Goal: Task Accomplishment & Management: Use online tool/utility

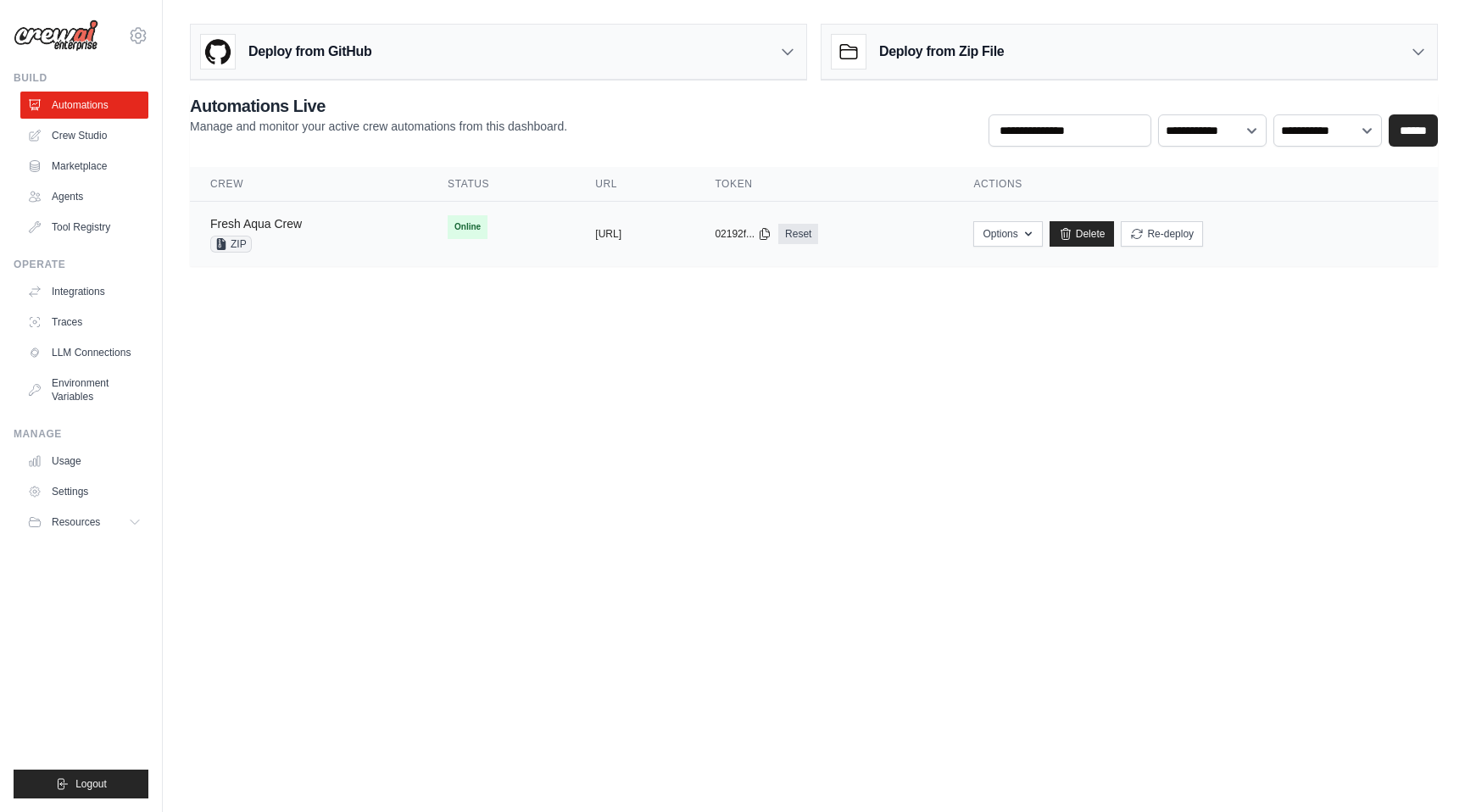
click at [301, 230] on link "Fresh Aqua Crew" at bounding box center [256, 223] width 92 height 13
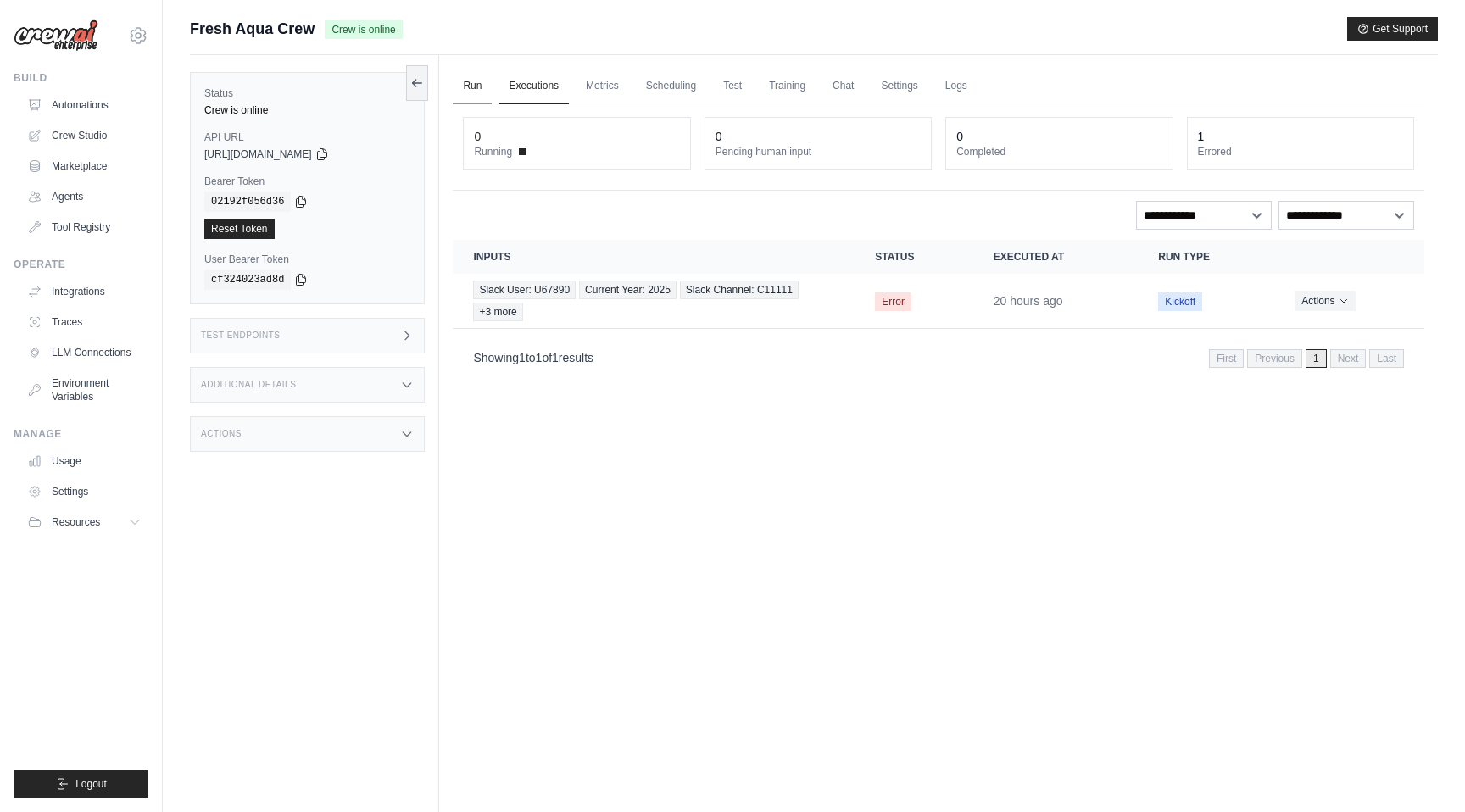
click at [466, 88] on link "Run" at bounding box center [471, 86] width 39 height 35
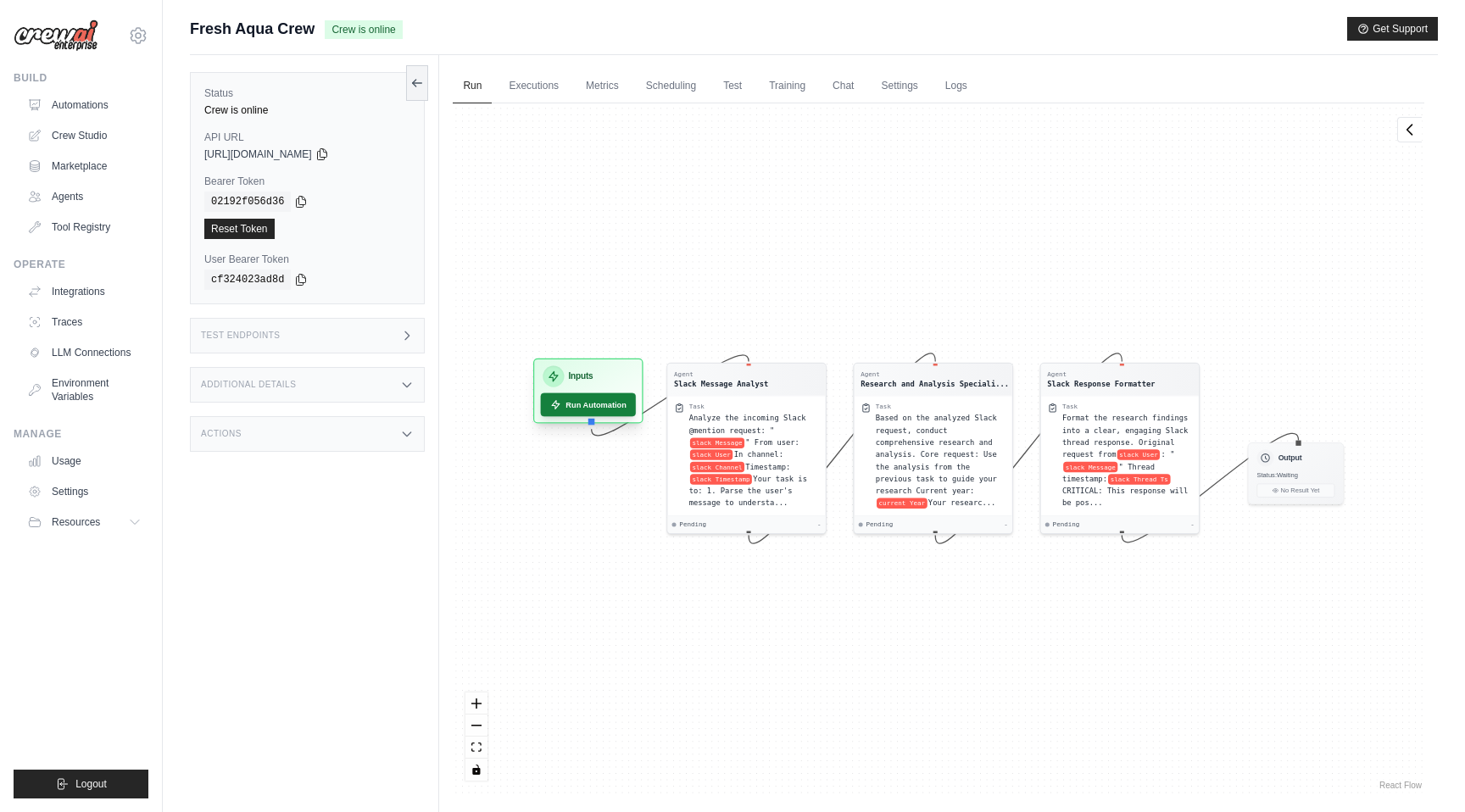
click at [596, 398] on button "Run Automation" at bounding box center [589, 405] width 95 height 24
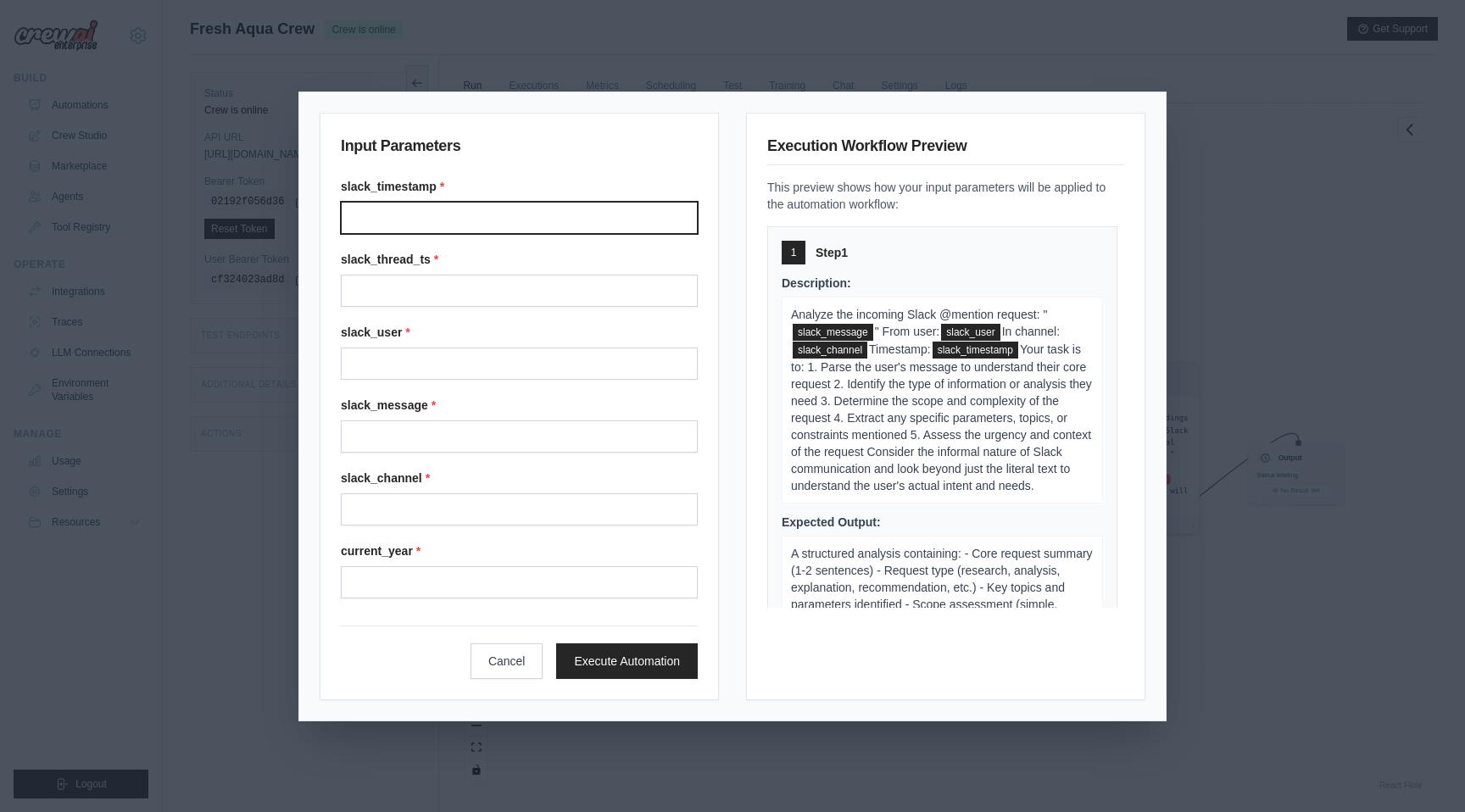
click at [512, 218] on input "Slack timestamp" at bounding box center [519, 218] width 357 height 32
type input "**********"
click at [499, 314] on div "**********" at bounding box center [519, 388] width 357 height 421
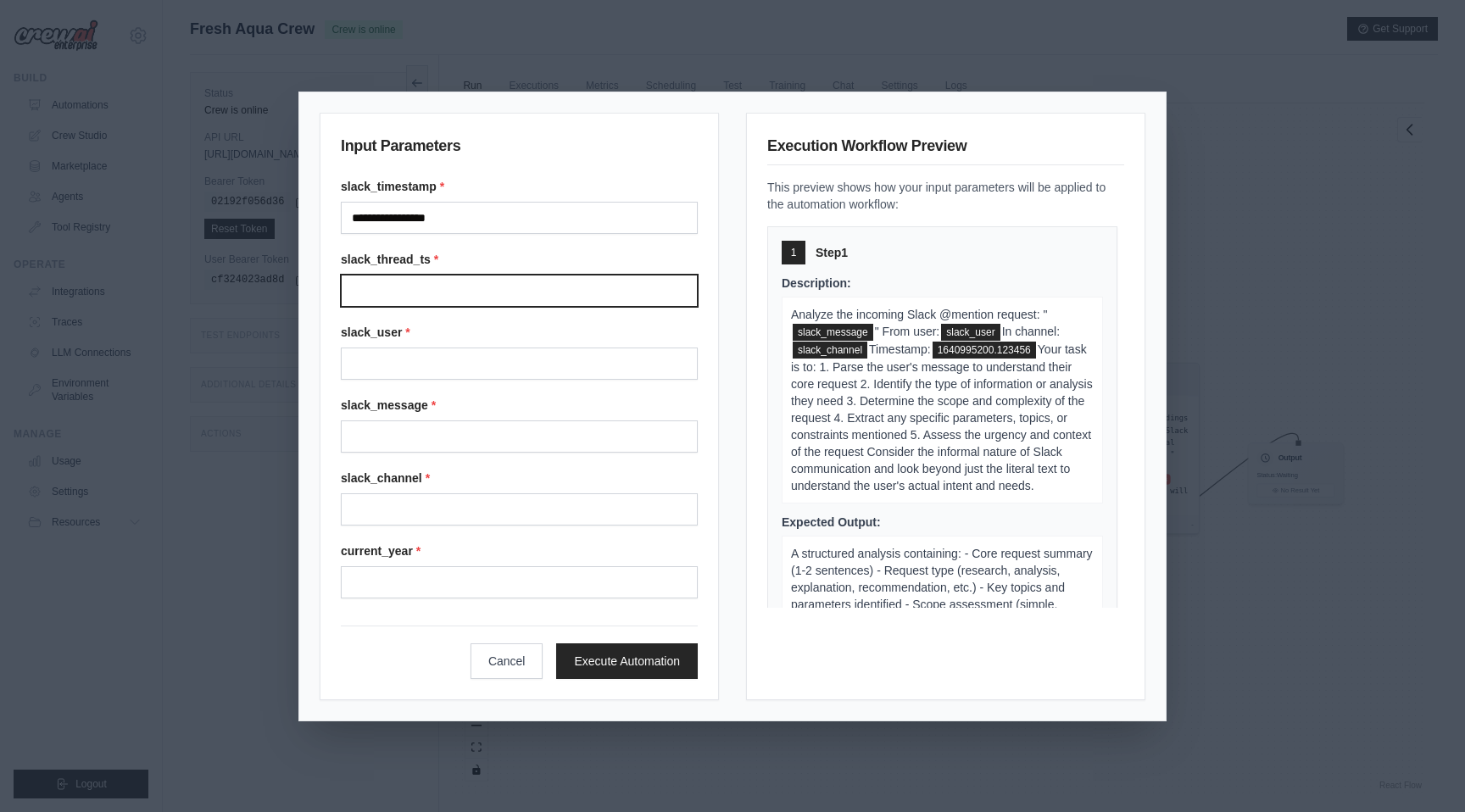
click at [499, 294] on input "Slack thread ts" at bounding box center [519, 291] width 357 height 32
type input "**********"
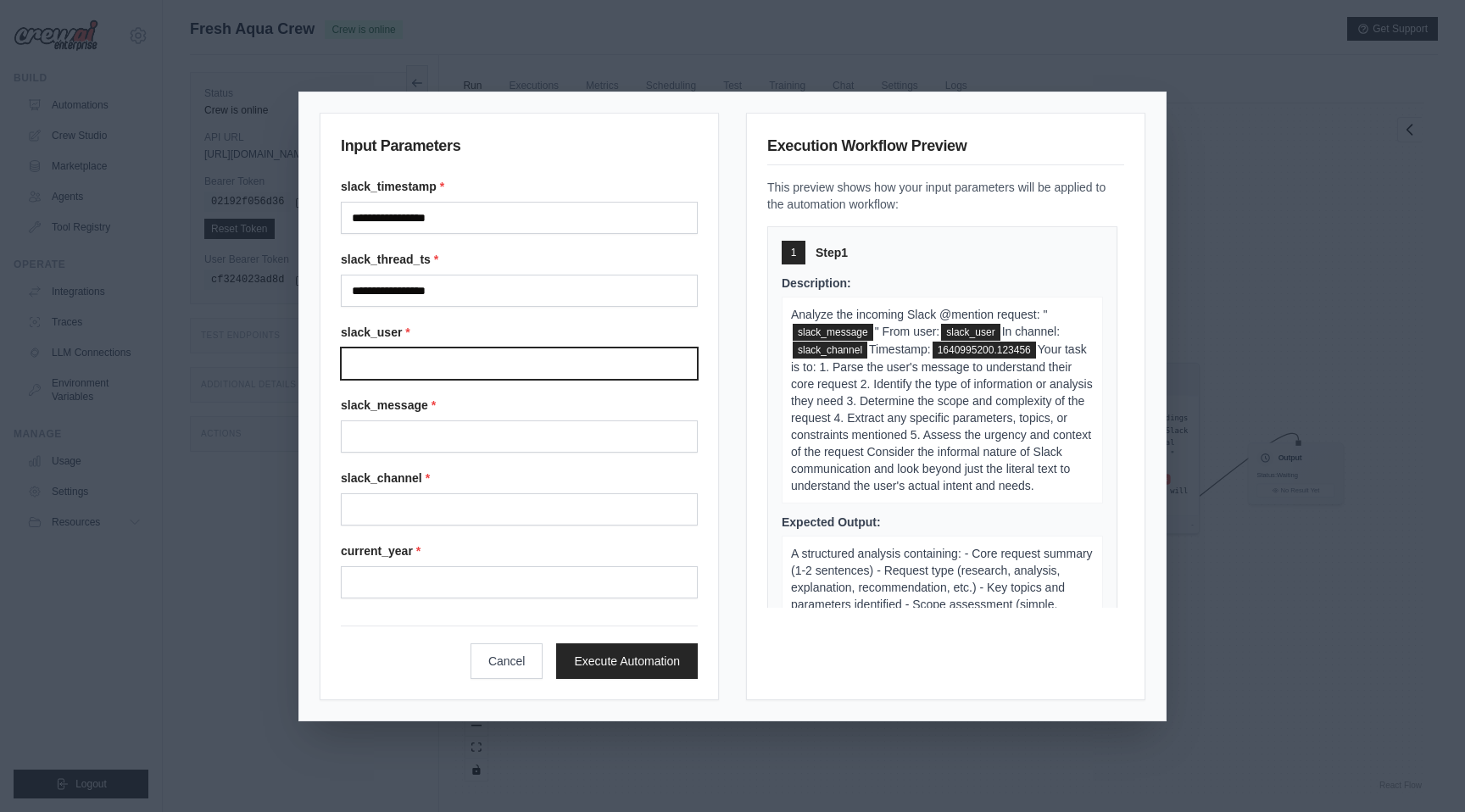
click at [494, 350] on input "Slack user" at bounding box center [519, 364] width 357 height 32
type input "******"
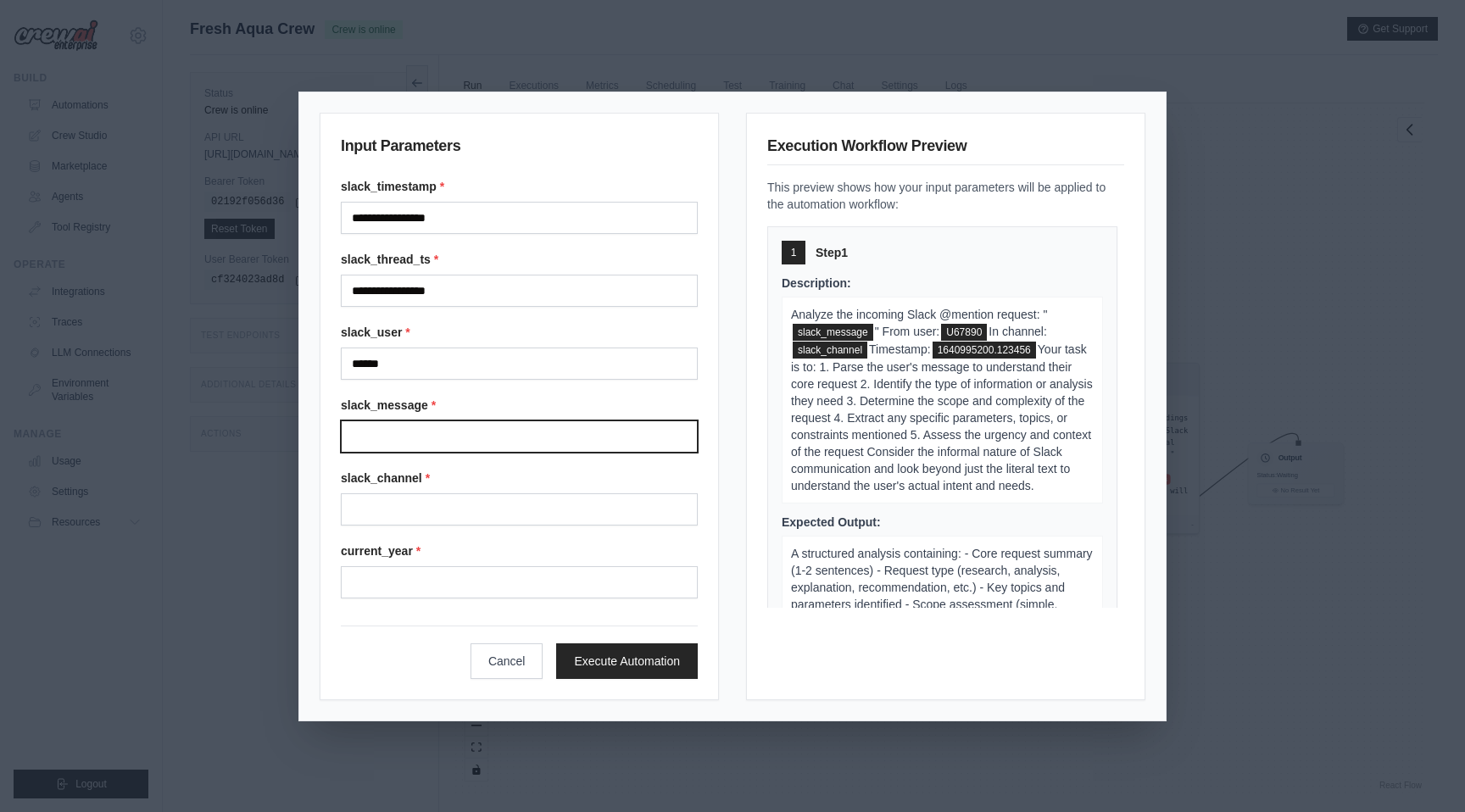
click at [494, 436] on input "Slack message" at bounding box center [519, 437] width 357 height 32
type input "**********"
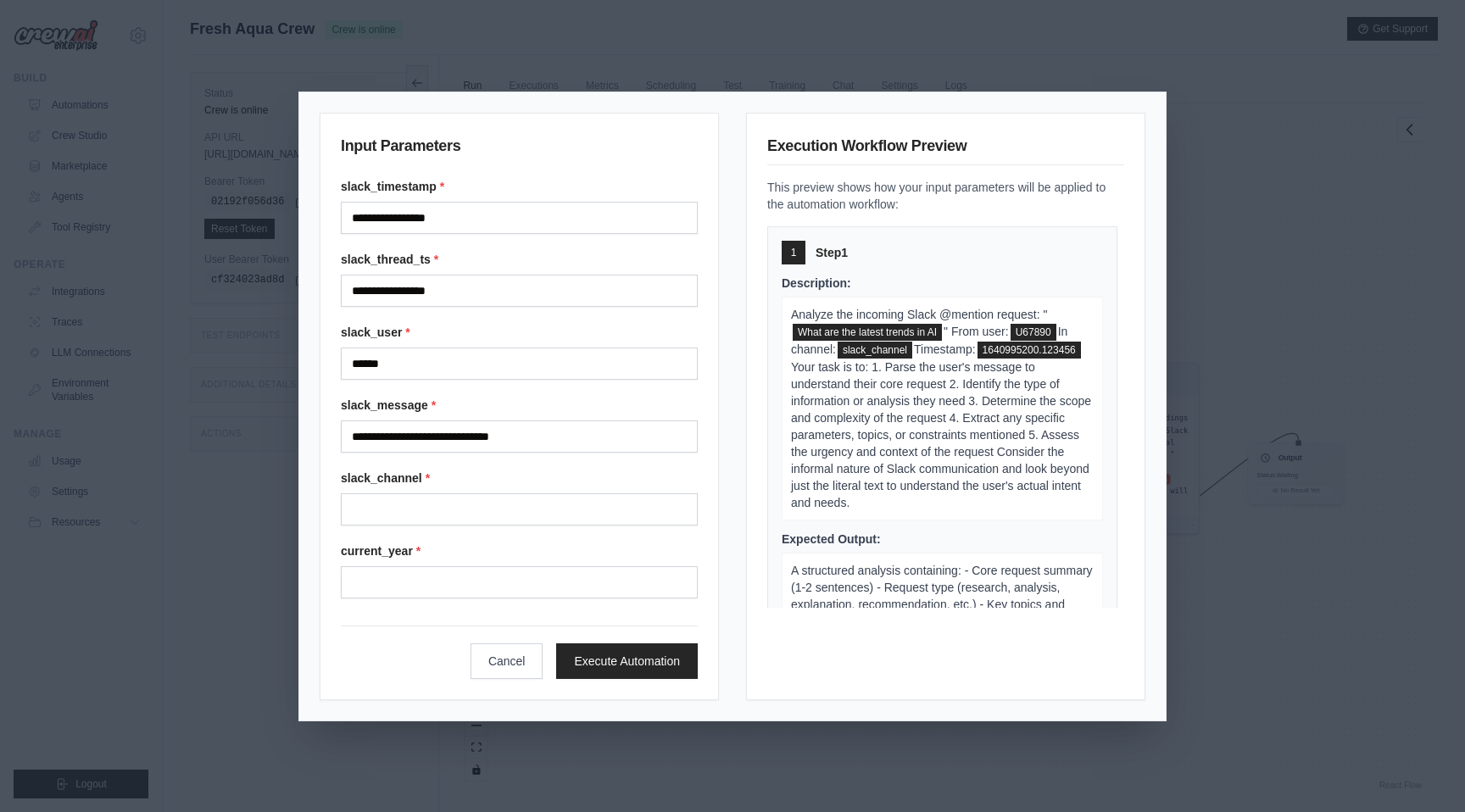
click at [493, 533] on div "**********" at bounding box center [519, 388] width 357 height 421
click at [499, 516] on input "Slack channel" at bounding box center [519, 510] width 357 height 32
type input "******"
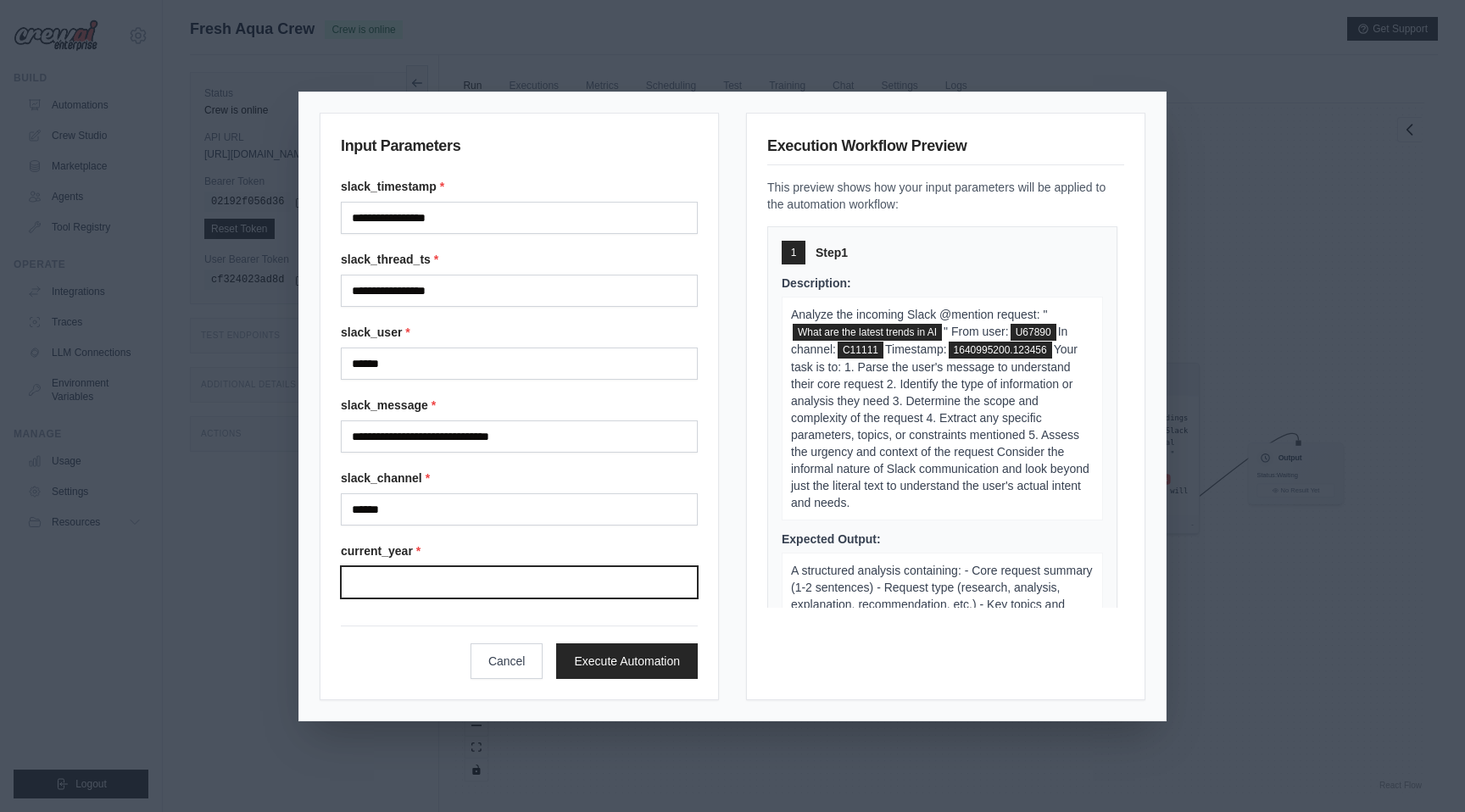
click at [492, 577] on input "Current year" at bounding box center [519, 582] width 357 height 32
type input "****"
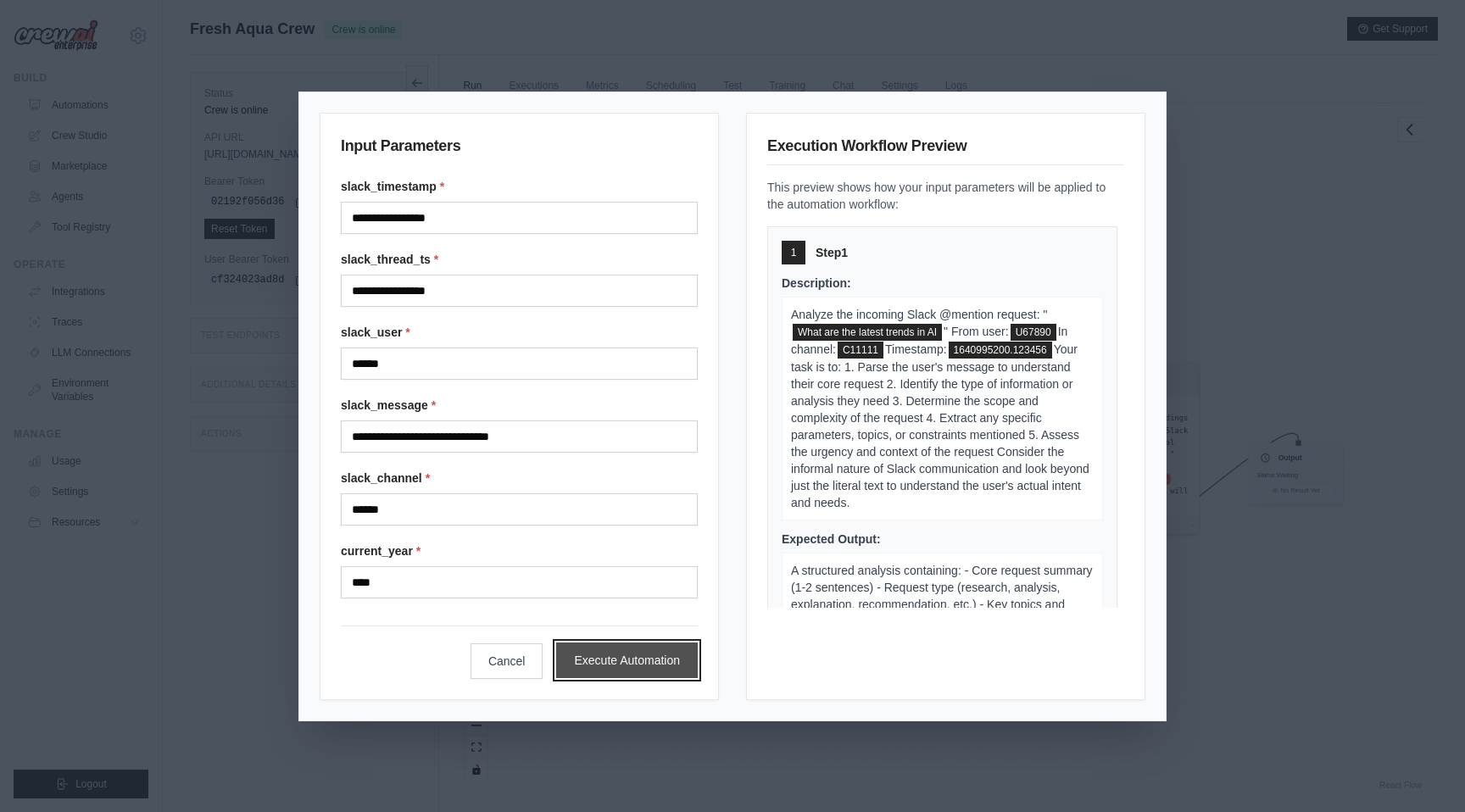
click at [655, 659] on button "Execute Automation" at bounding box center [627, 659] width 141 height 35
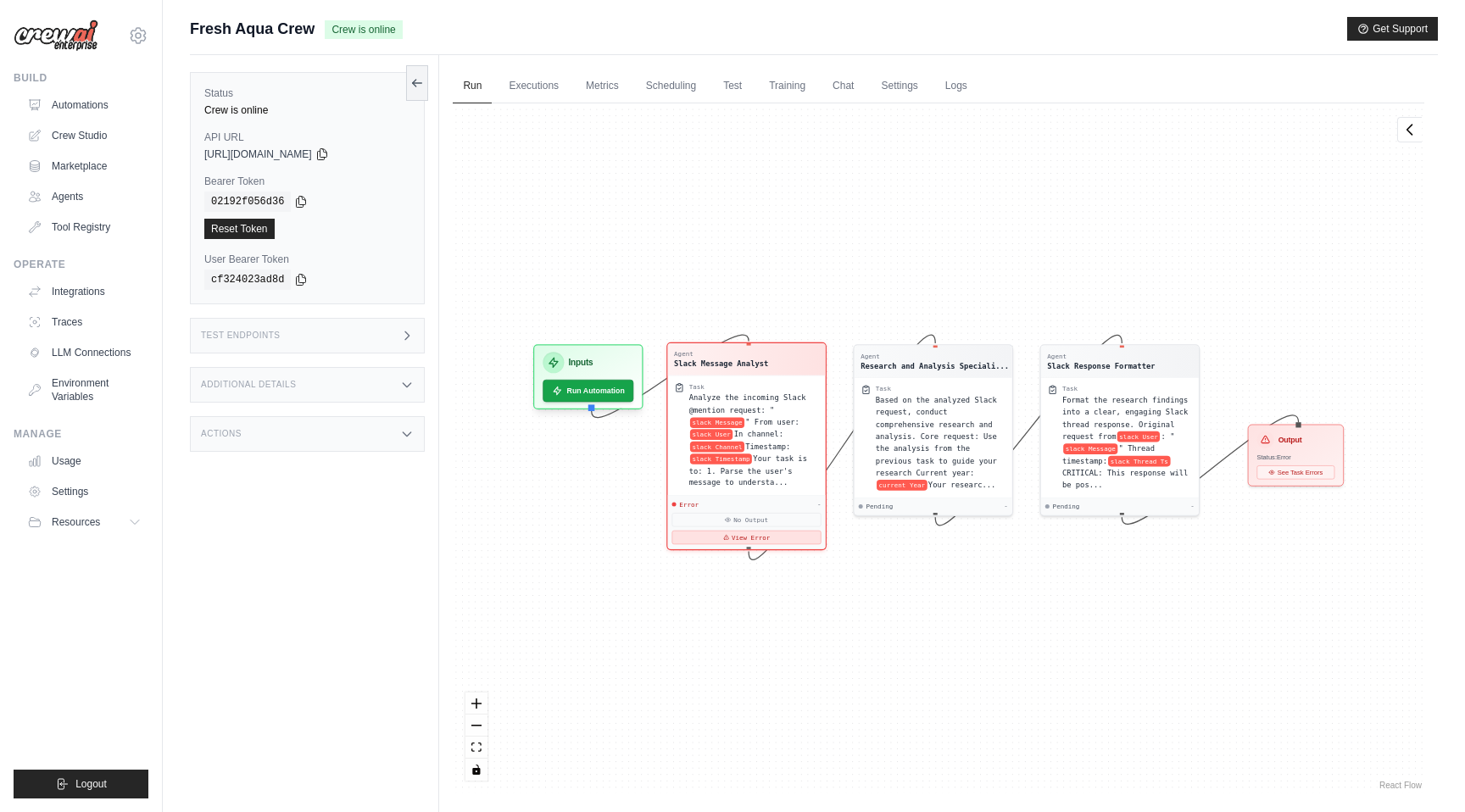
click at [741, 532] on button "View Error" at bounding box center [747, 537] width 149 height 13
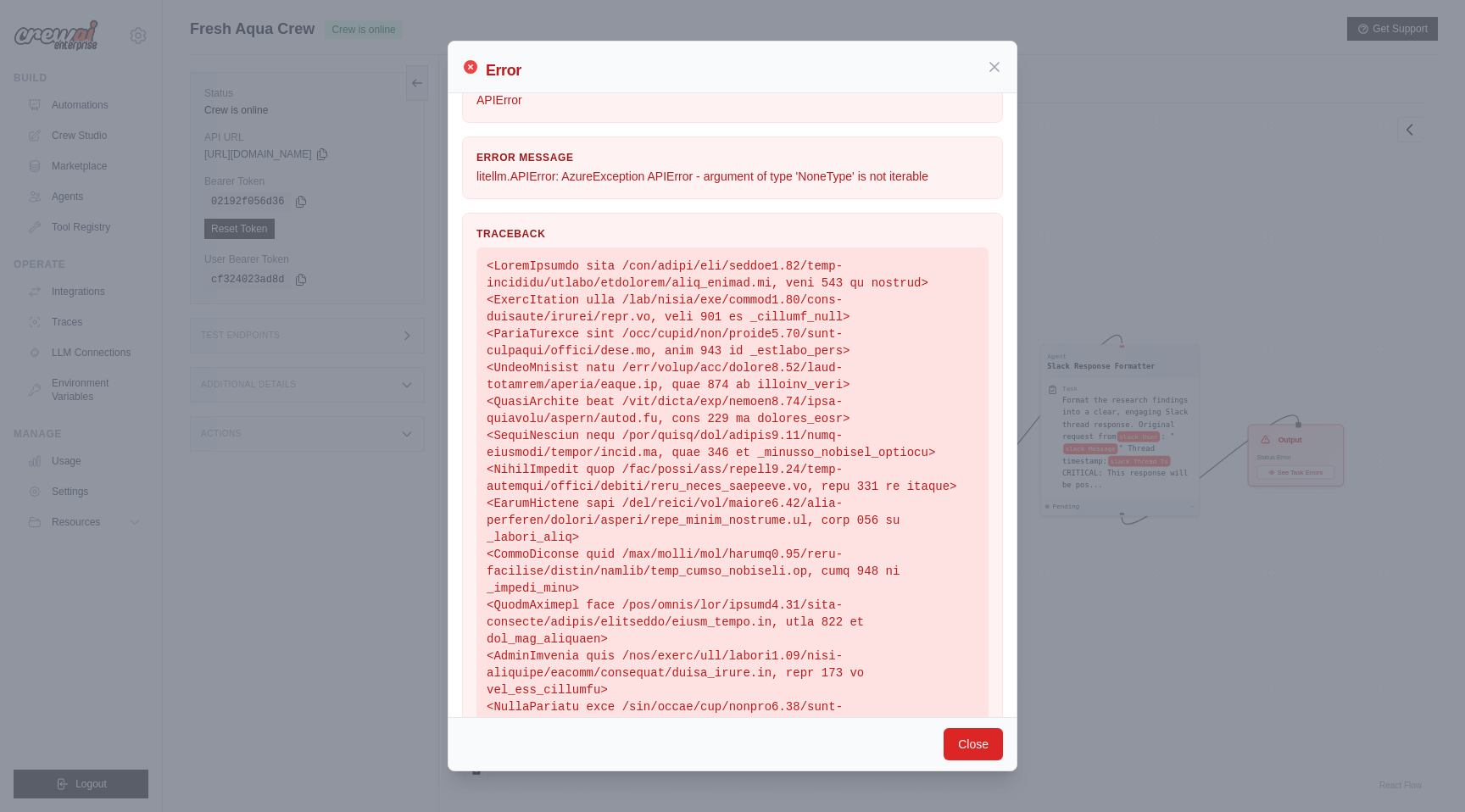
scroll to position [52, 0]
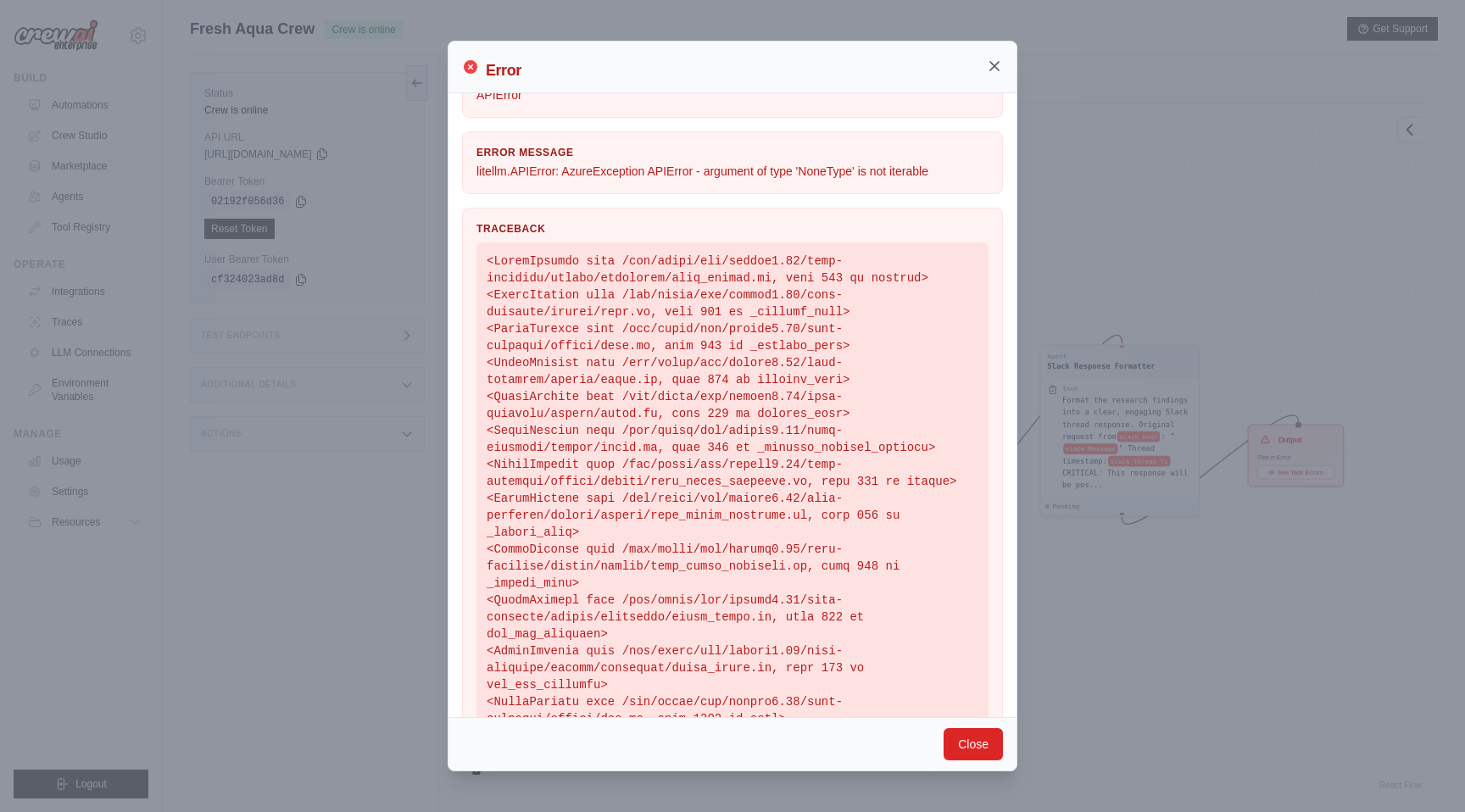
click at [994, 65] on icon at bounding box center [994, 66] width 9 height 9
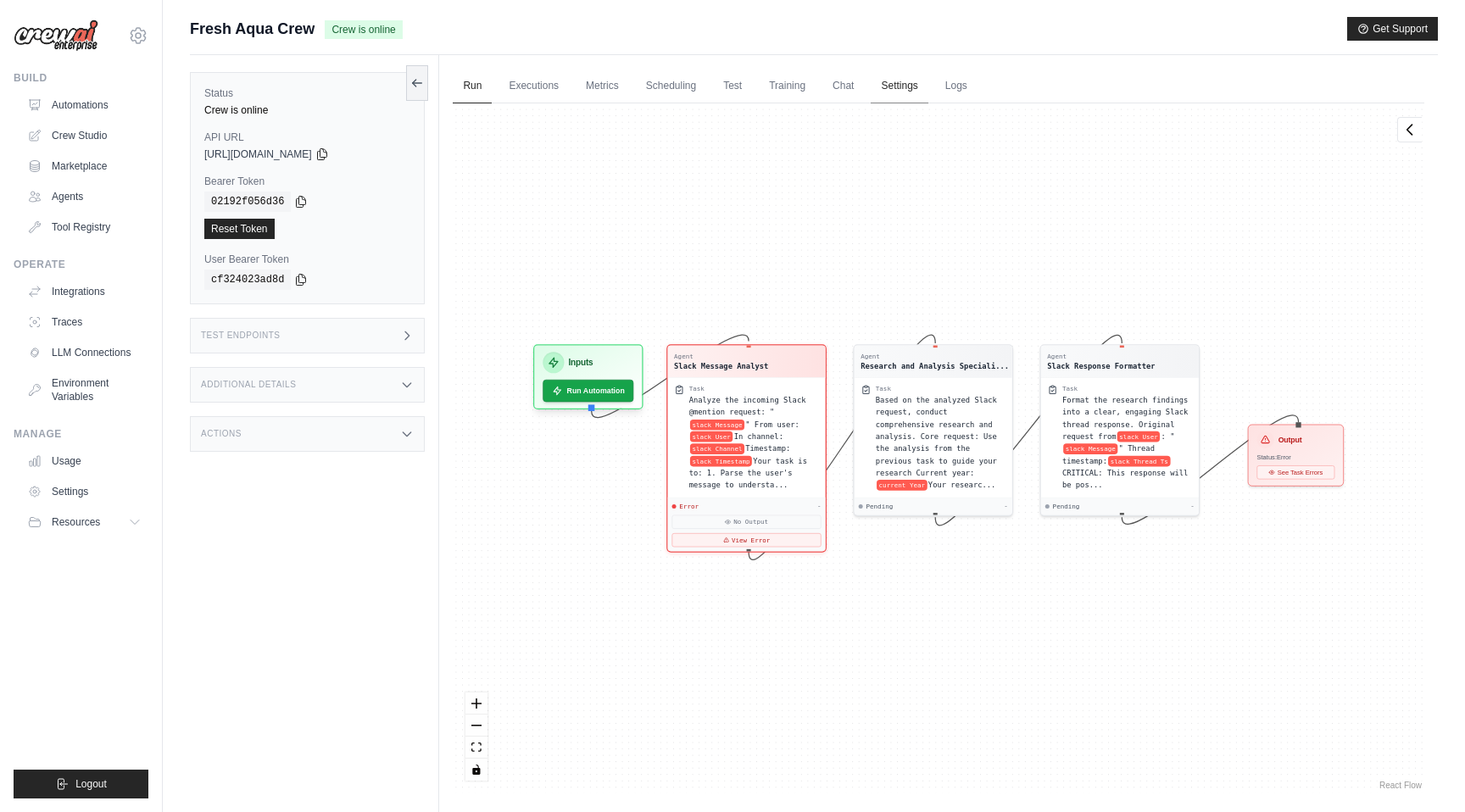
click at [881, 89] on link "Settings" at bounding box center [899, 86] width 57 height 35
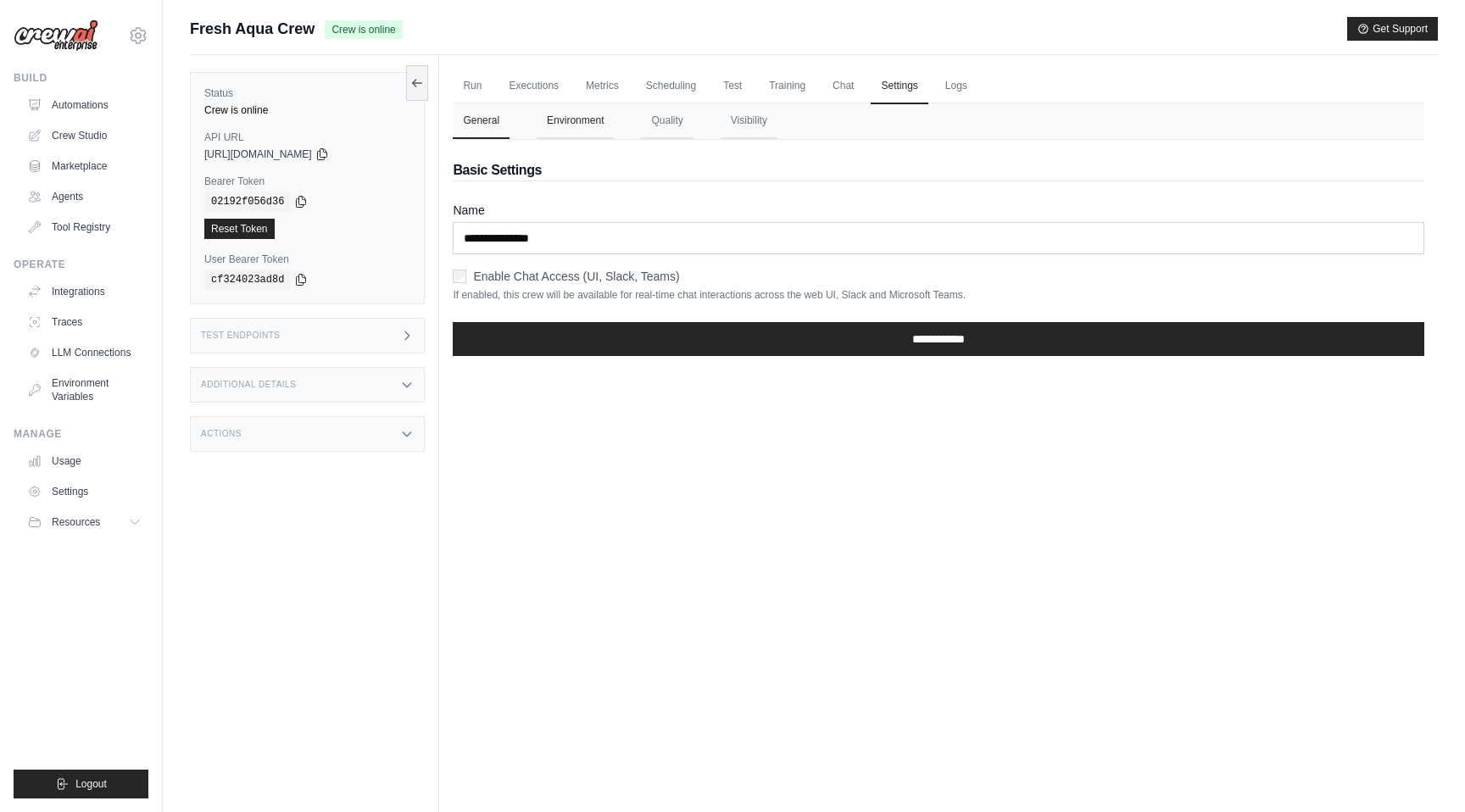
click at [600, 118] on button "Environment" at bounding box center [575, 120] width 77 height 35
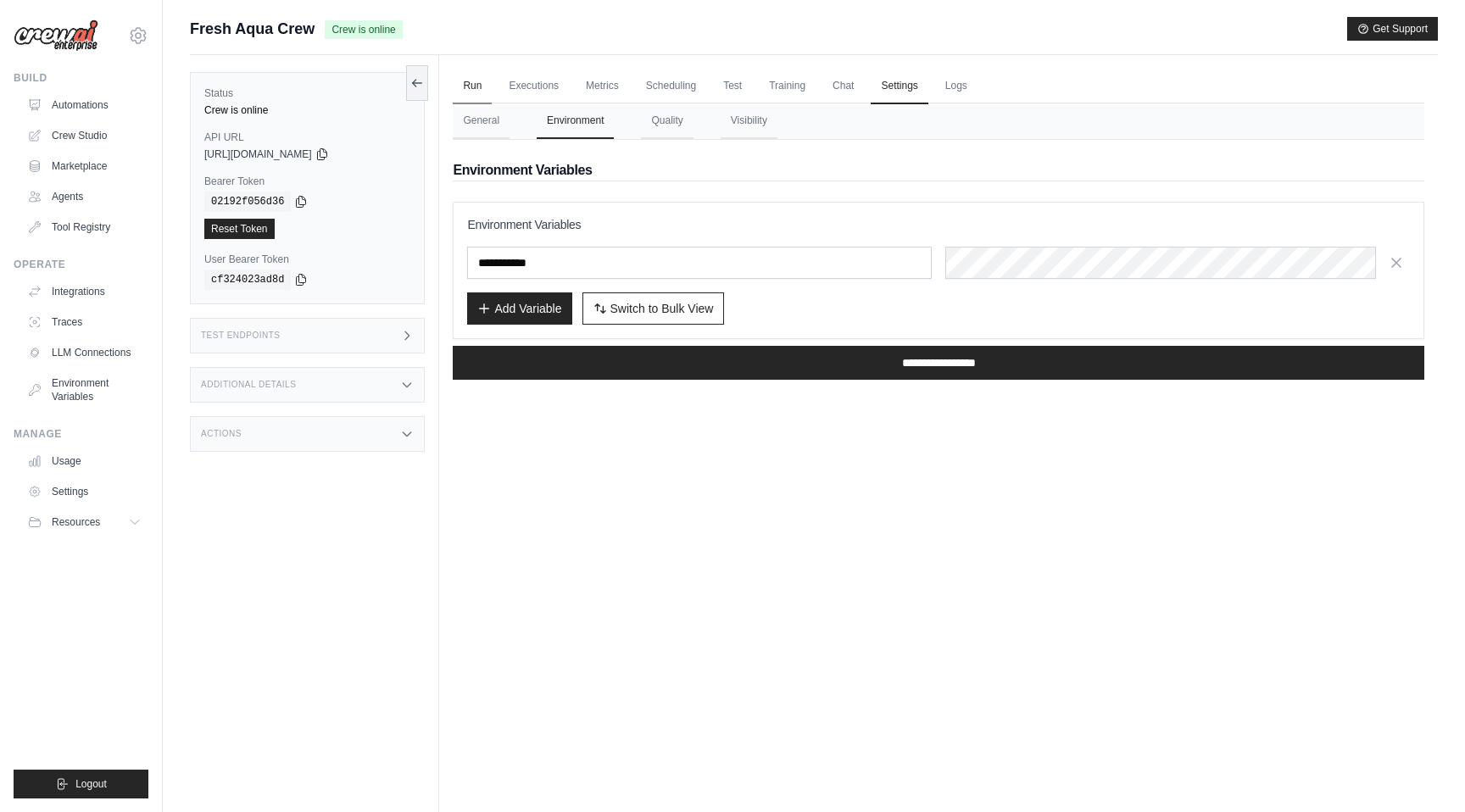
click at [482, 88] on link "Run" at bounding box center [471, 86] width 39 height 35
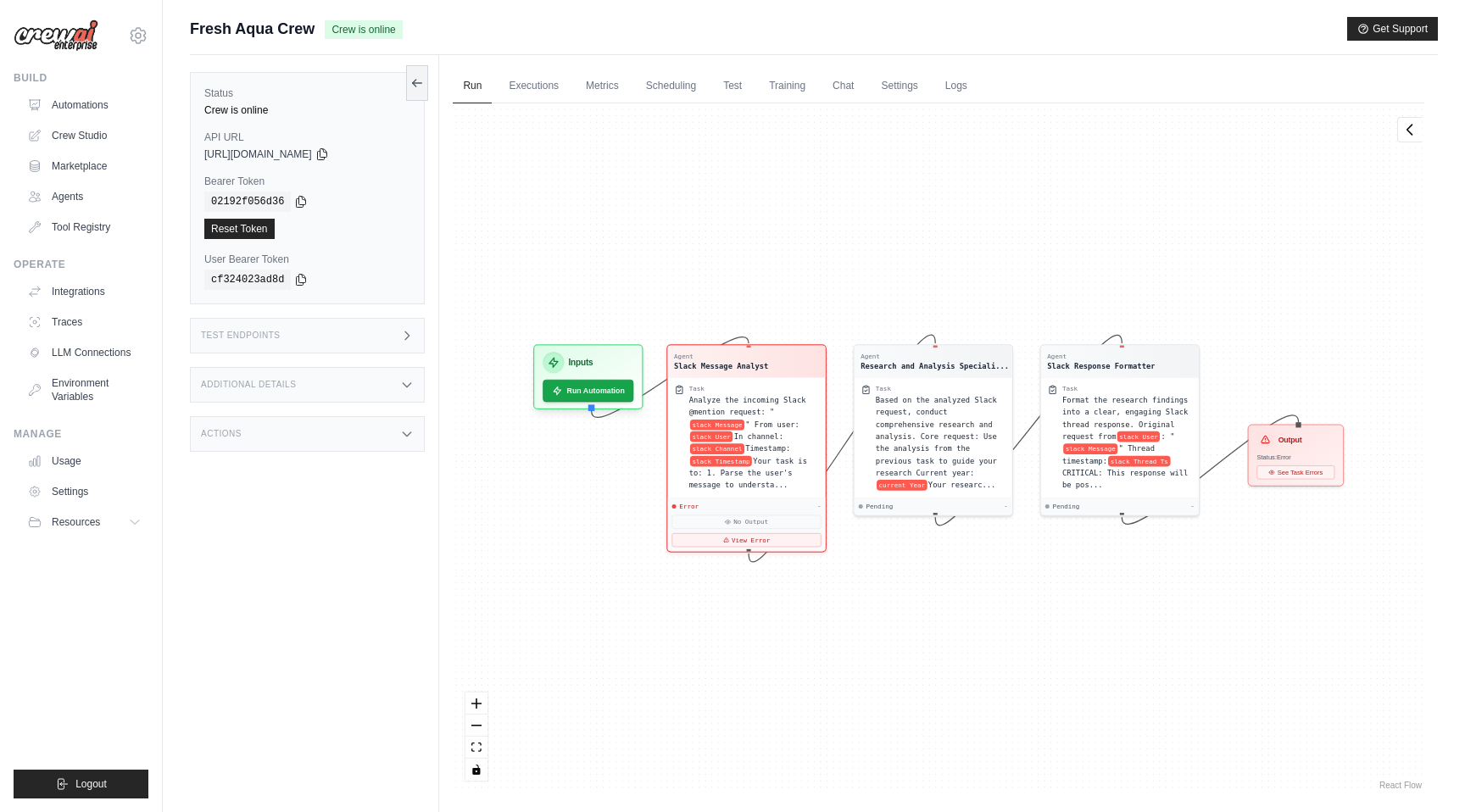
click at [362, 385] on div "Additional Details" at bounding box center [307, 385] width 235 height 35
click at [342, 572] on div "Status Crew is online API URL copied https://fresh-aqua-crew-001a4f83-3988-4e0e…" at bounding box center [314, 461] width 249 height 812
click at [361, 544] on div "Actions" at bounding box center [307, 533] width 235 height 35
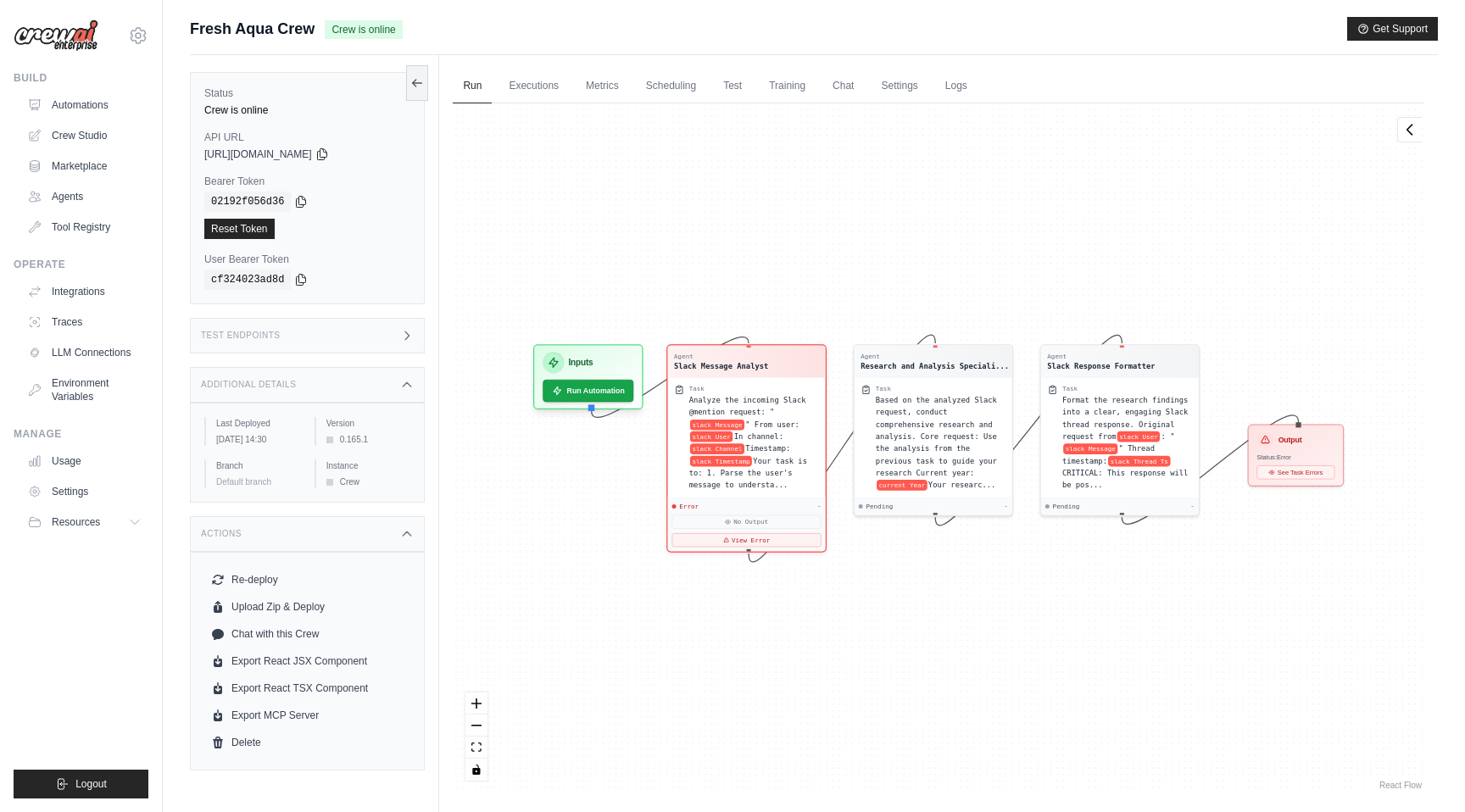
click at [387, 348] on div "Test Endpoints" at bounding box center [307, 335] width 235 height 35
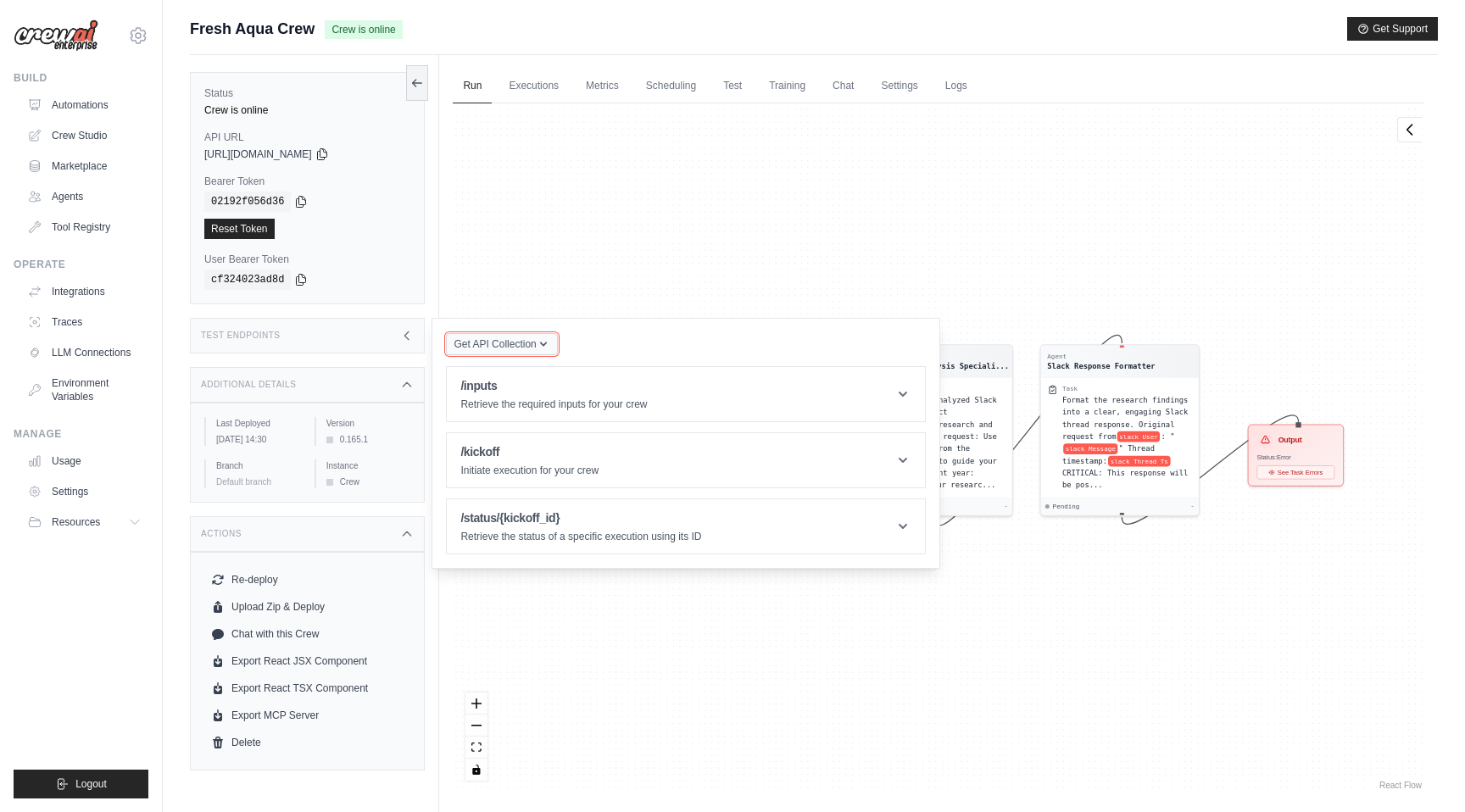
click at [528, 340] on span "Get API Collection" at bounding box center [494, 344] width 82 height 13
click at [575, 276] on div "Agent Slack Message Analyst Task Analyze the incoming Slack @mention request: "…" at bounding box center [938, 448] width 972 height 690
click at [329, 155] on icon at bounding box center [322, 154] width 13 height 13
click at [472, 94] on link "Run" at bounding box center [471, 86] width 39 height 35
click at [734, 262] on div "Agent Slack Message Analyst Task Analyze the incoming Slack @mention request: "…" at bounding box center [938, 448] width 972 height 690
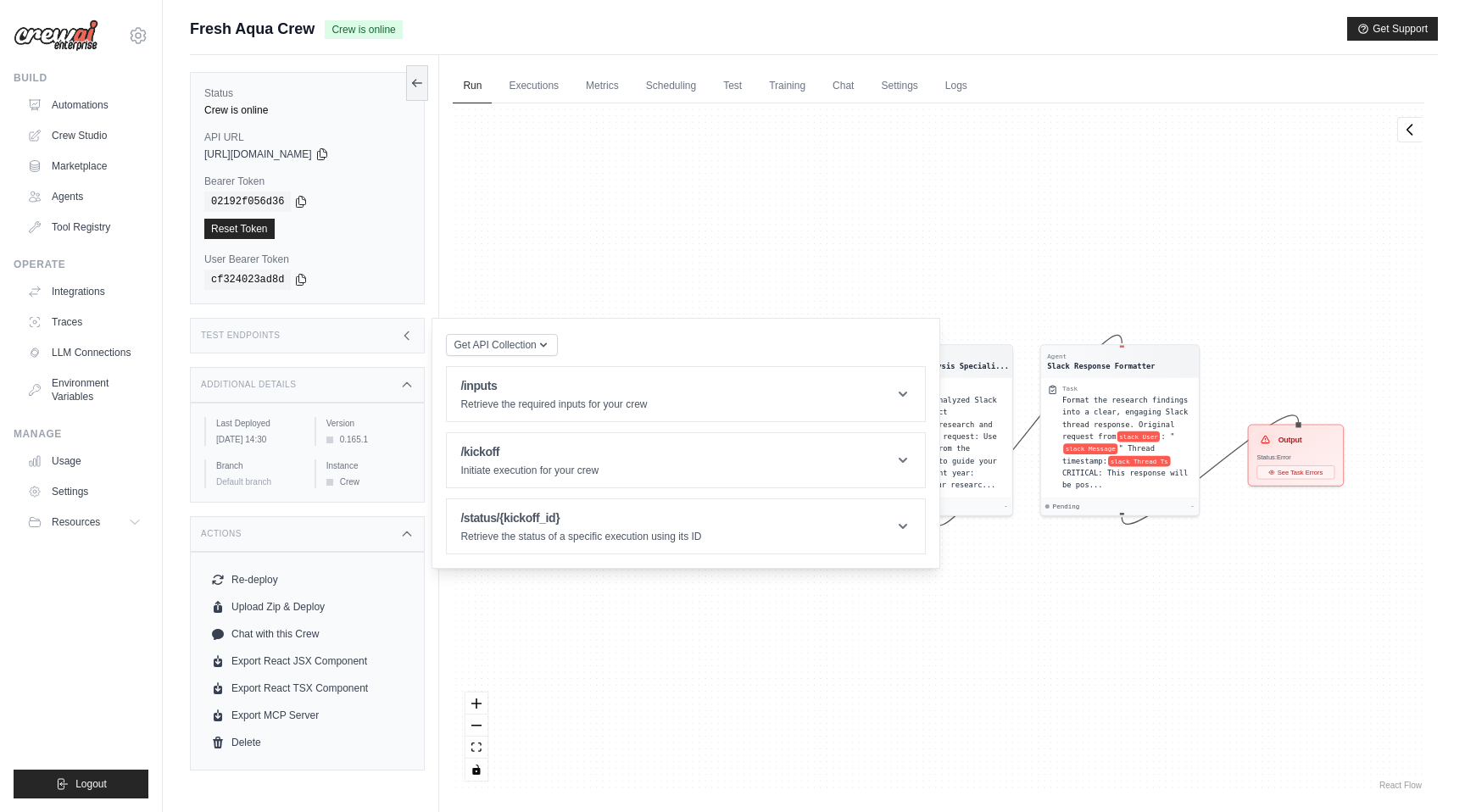
click at [402, 333] on icon at bounding box center [407, 336] width 13 height 13
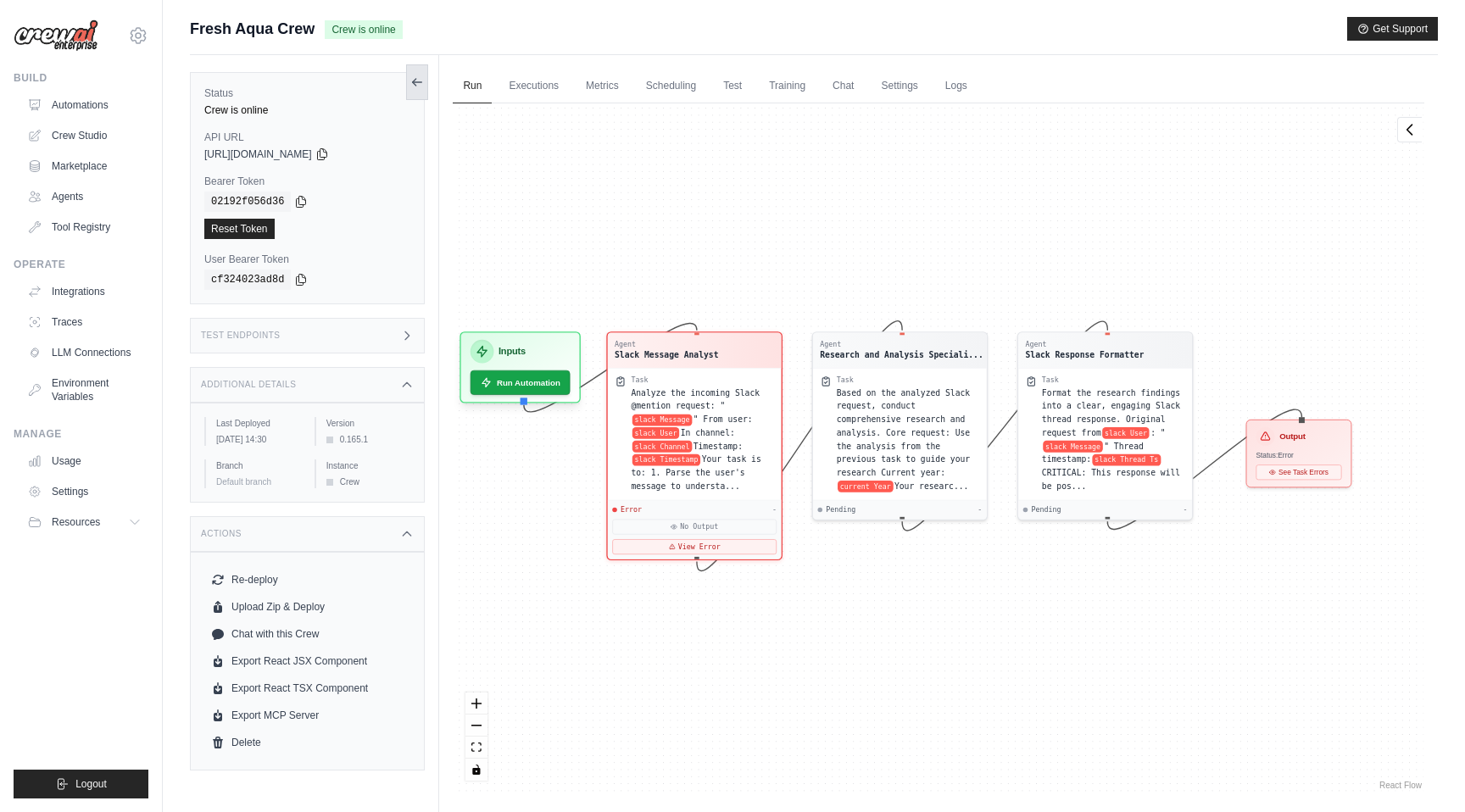
click at [411, 76] on icon at bounding box center [417, 82] width 13 height 13
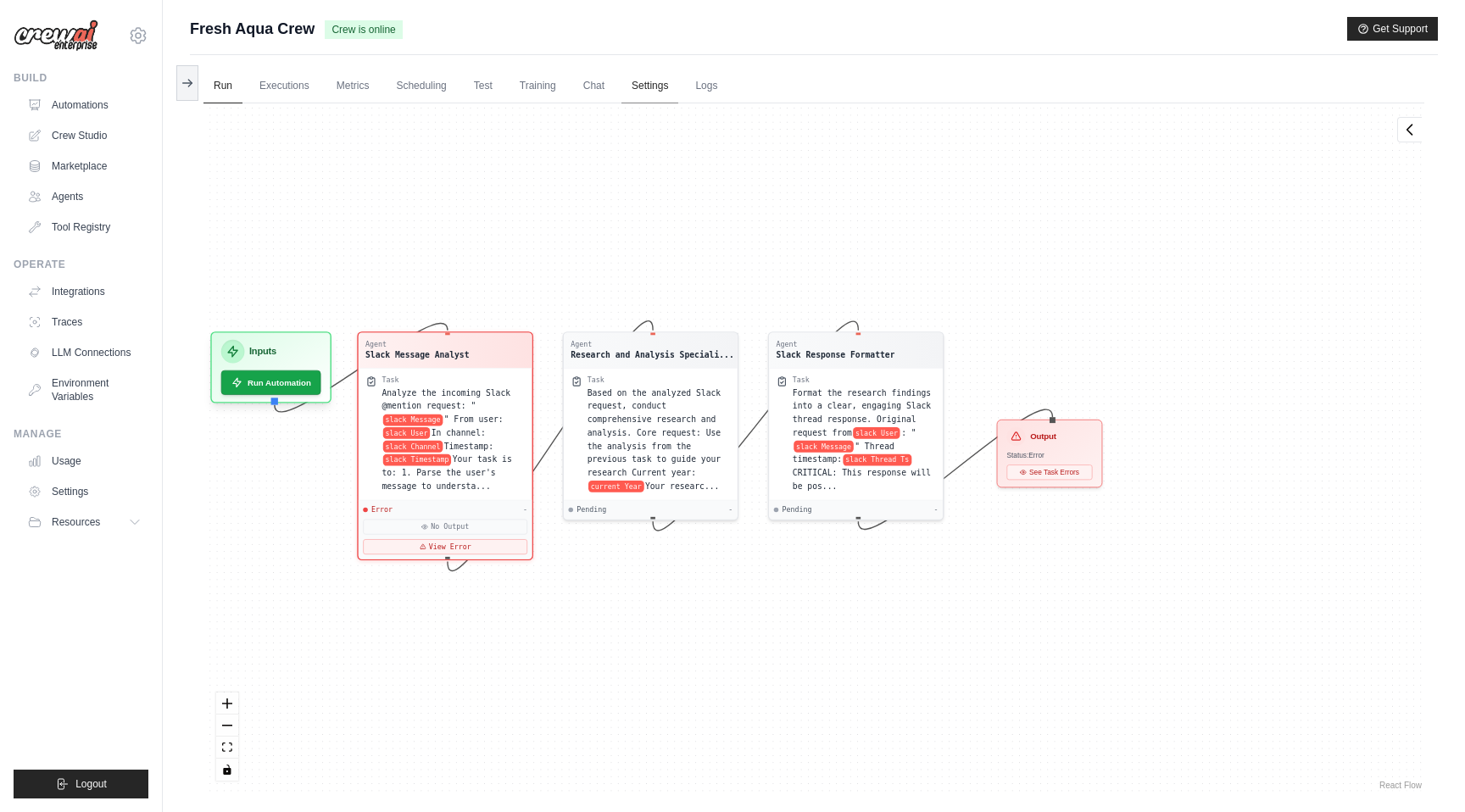
click at [669, 89] on link "Settings" at bounding box center [650, 86] width 57 height 35
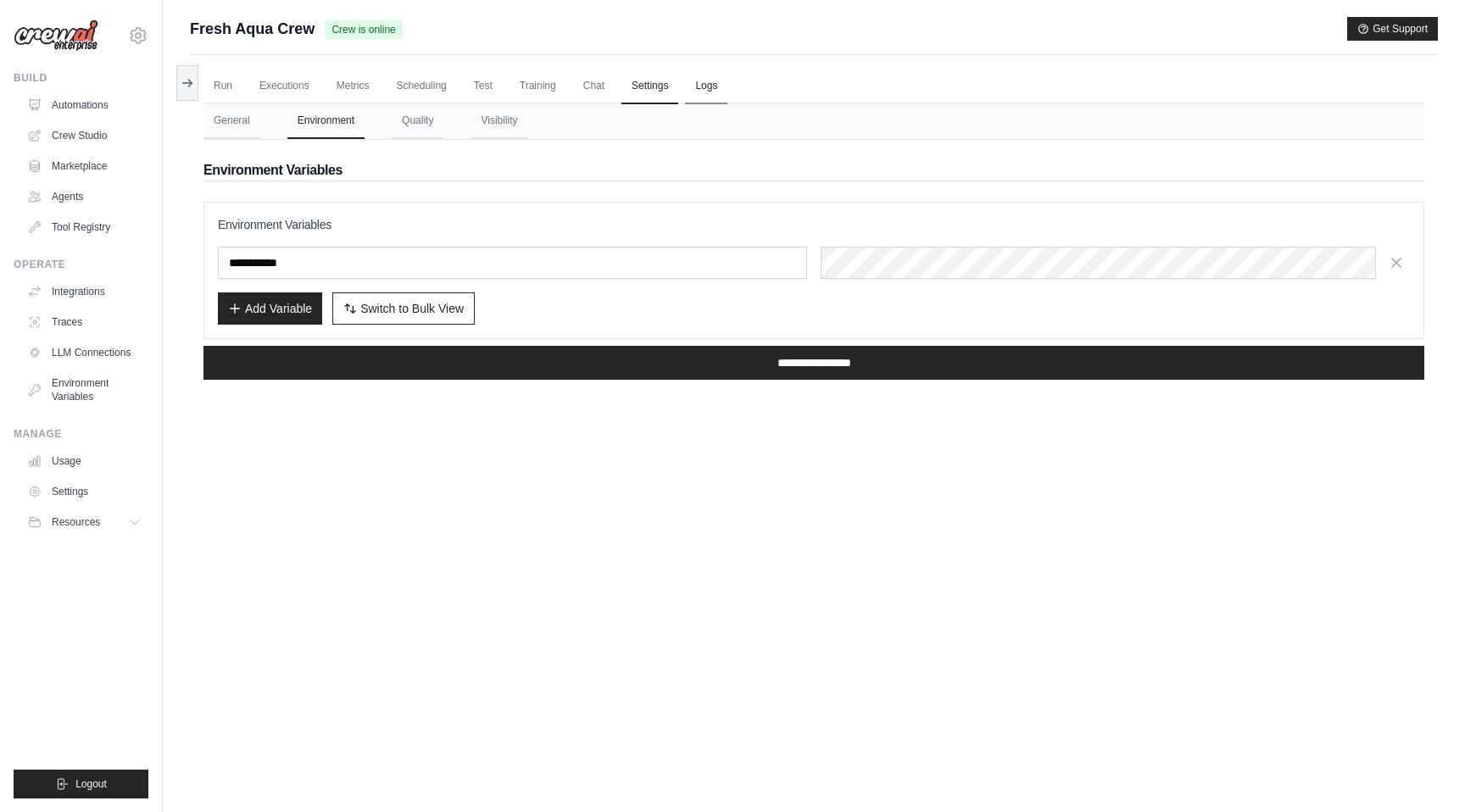
click at [710, 89] on link "Logs" at bounding box center [706, 86] width 42 height 35
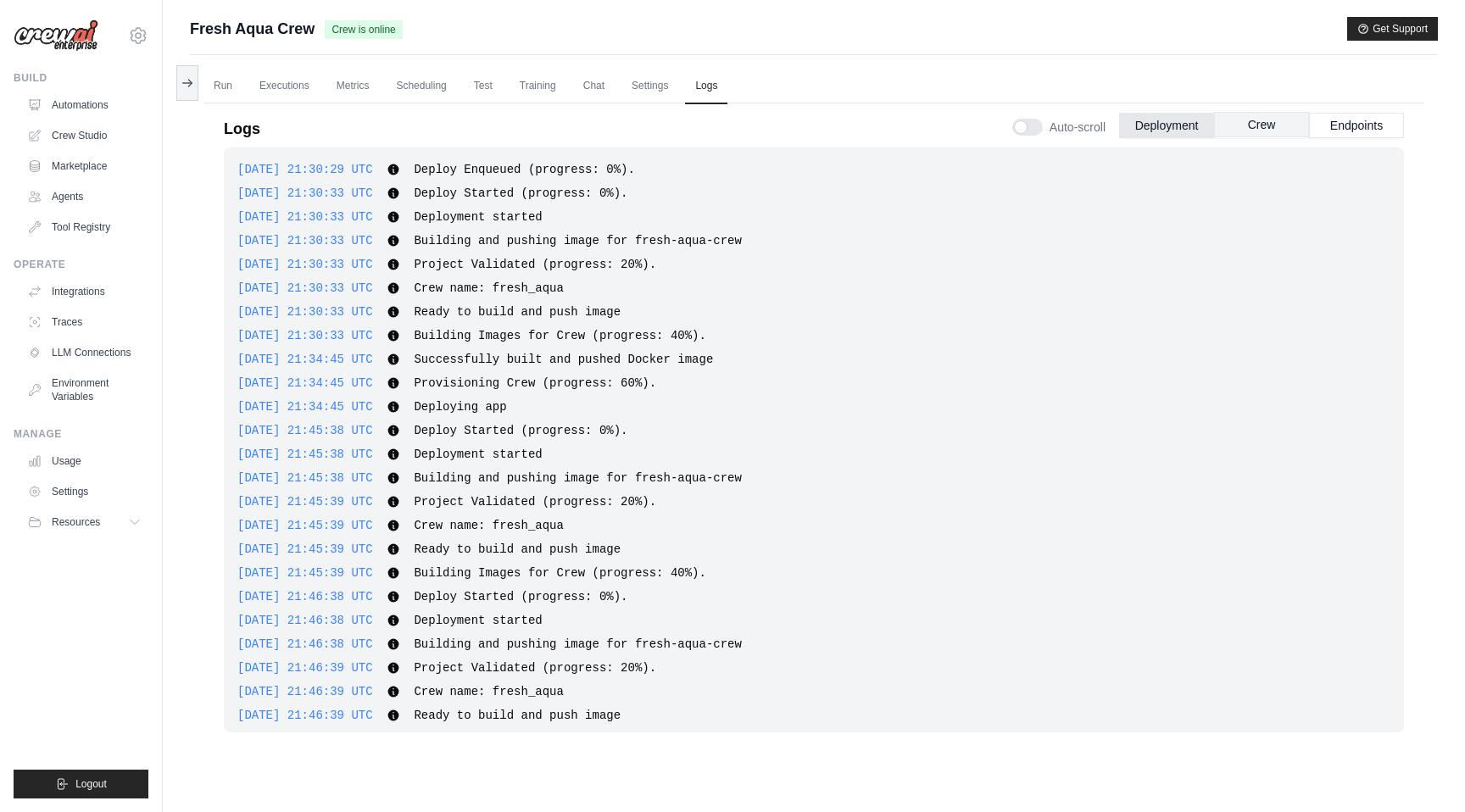
scroll to position [273, 0]
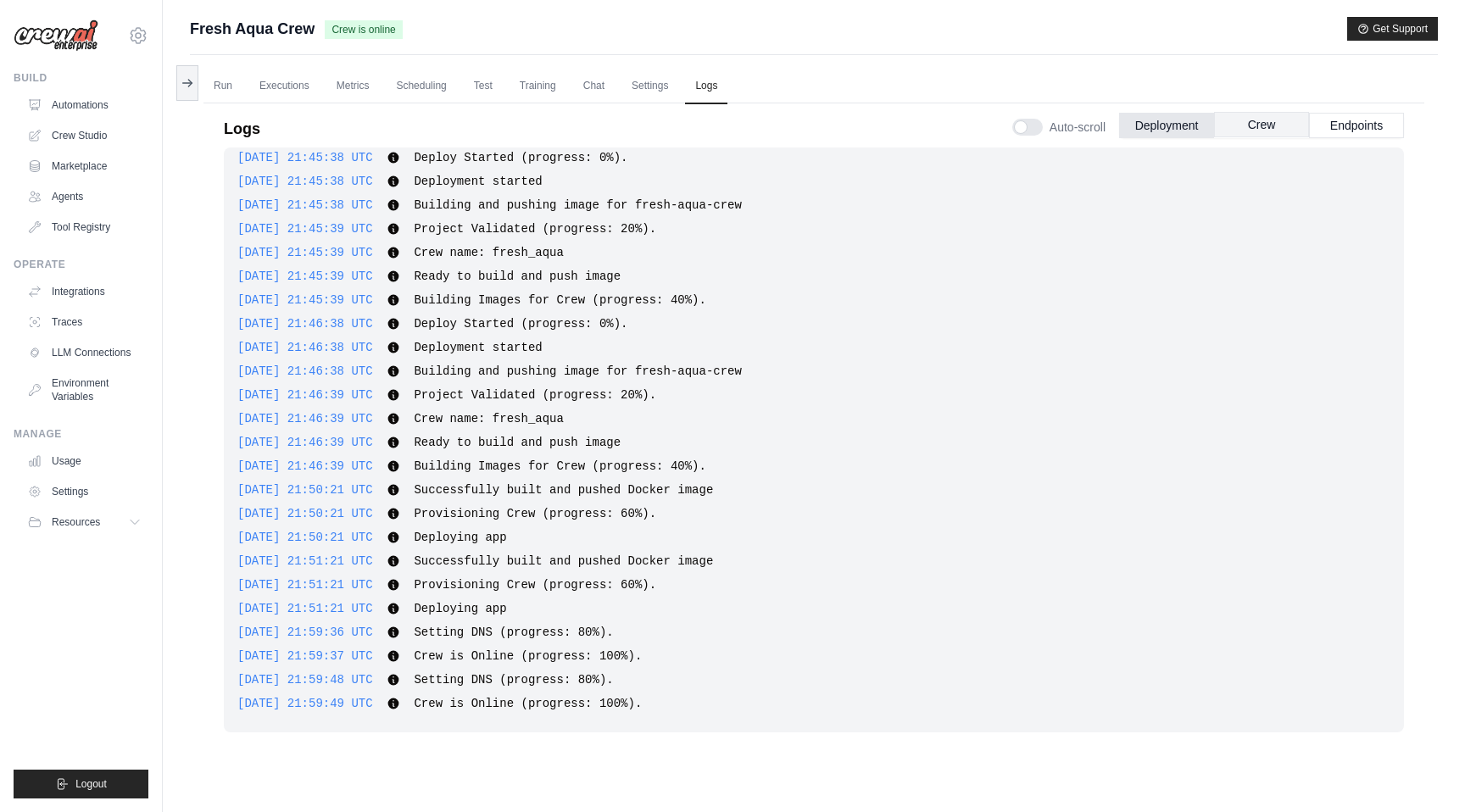
click at [1245, 125] on button "Crew" at bounding box center [1262, 124] width 95 height 26
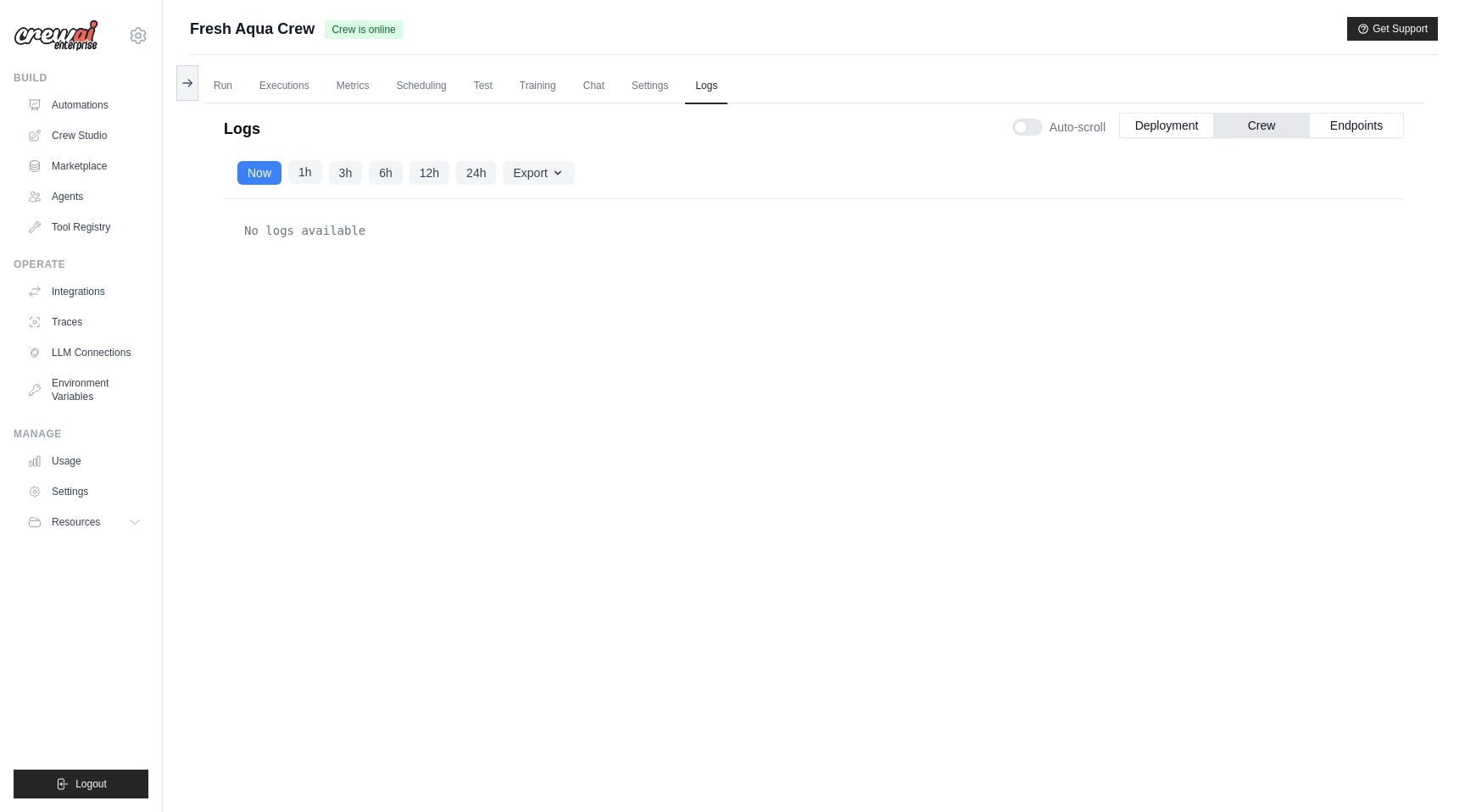
click at [313, 177] on button "1h" at bounding box center [305, 172] width 34 height 24
click at [343, 174] on button "3h" at bounding box center [346, 172] width 34 height 24
click at [385, 175] on button "6h" at bounding box center [386, 172] width 34 height 24
click at [1364, 118] on button "Endpoints" at bounding box center [1357, 124] width 95 height 26
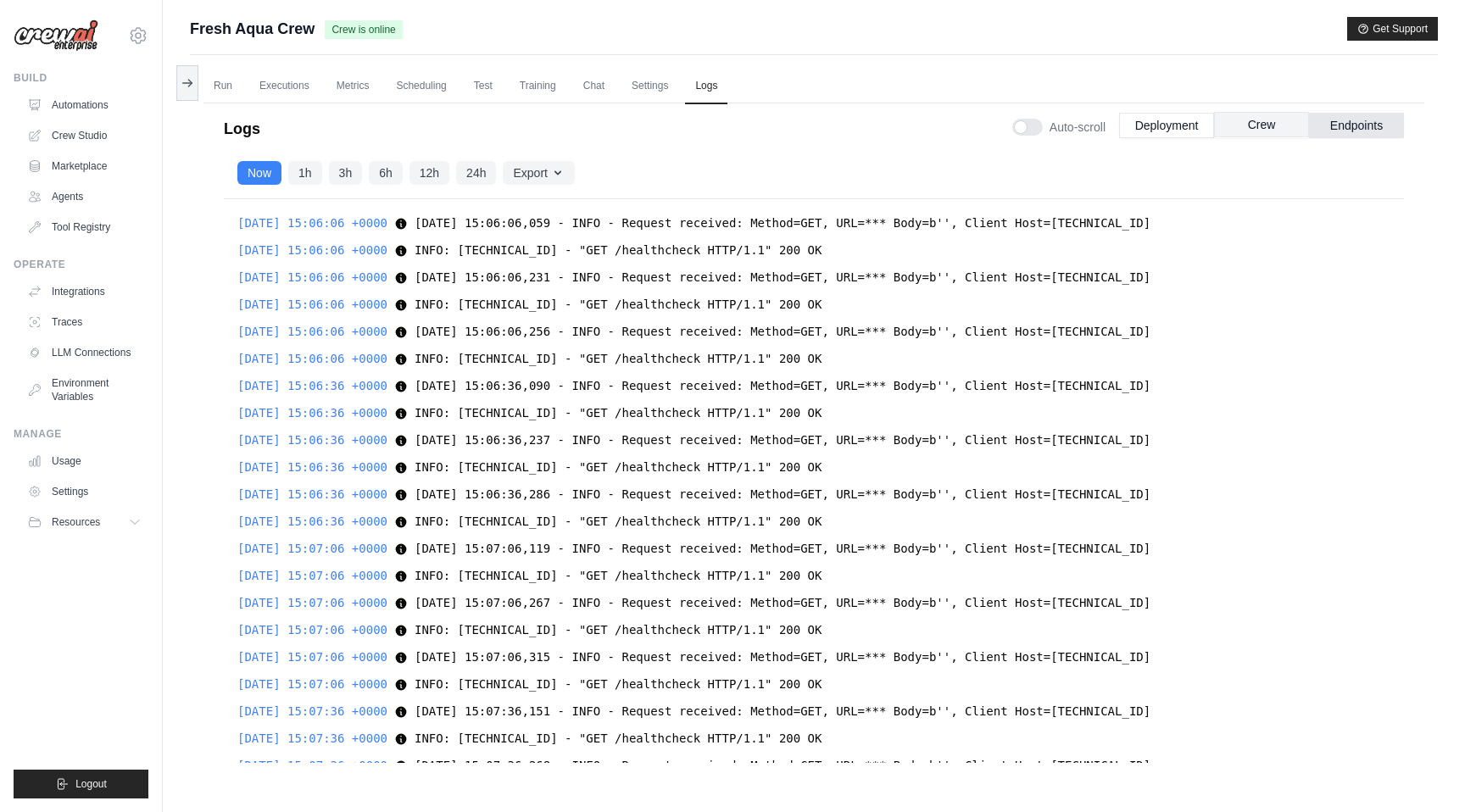
click at [1272, 128] on button "Crew" at bounding box center [1262, 124] width 95 height 26
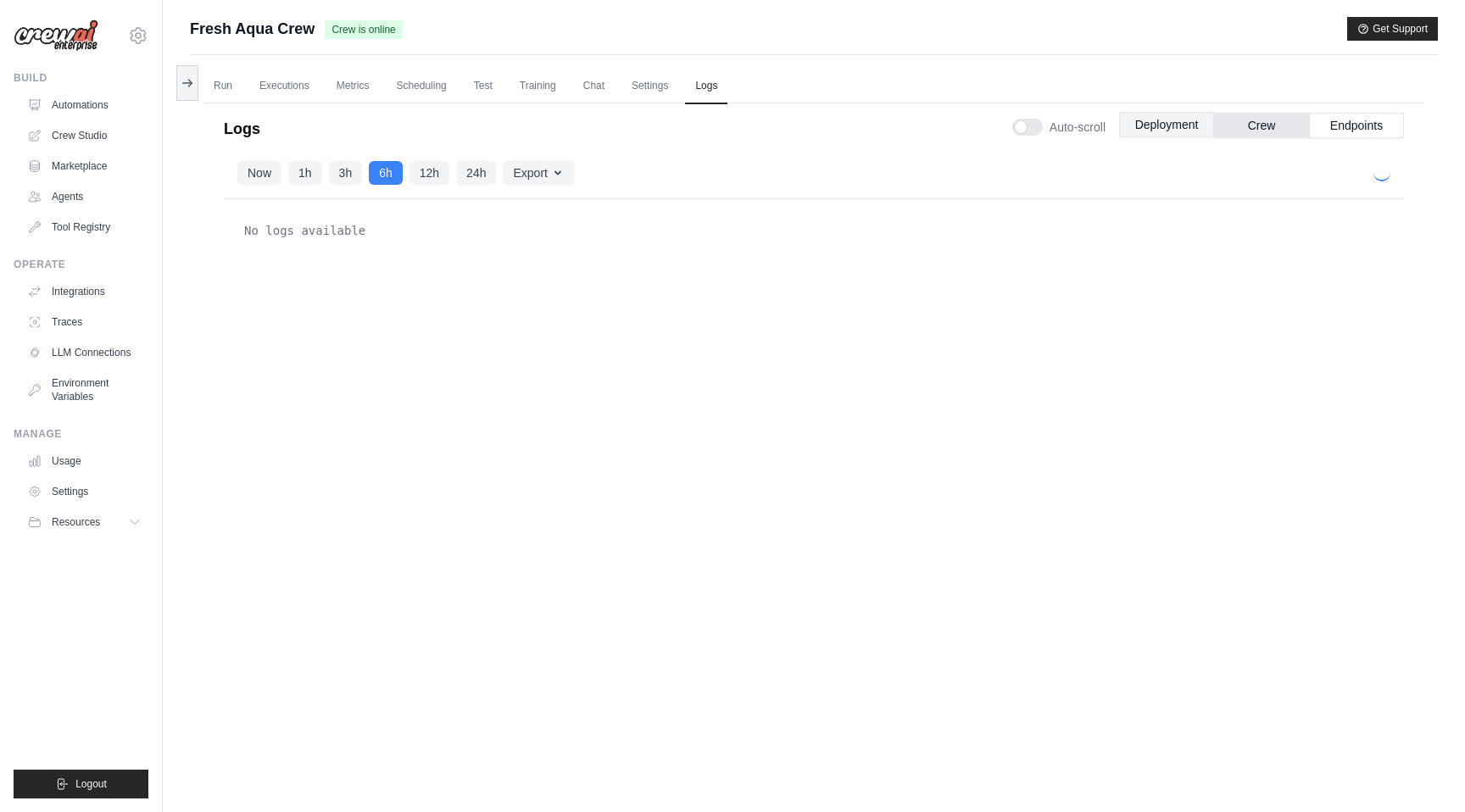
scroll to position [0, 0]
click at [269, 93] on link "Executions" at bounding box center [284, 86] width 71 height 35
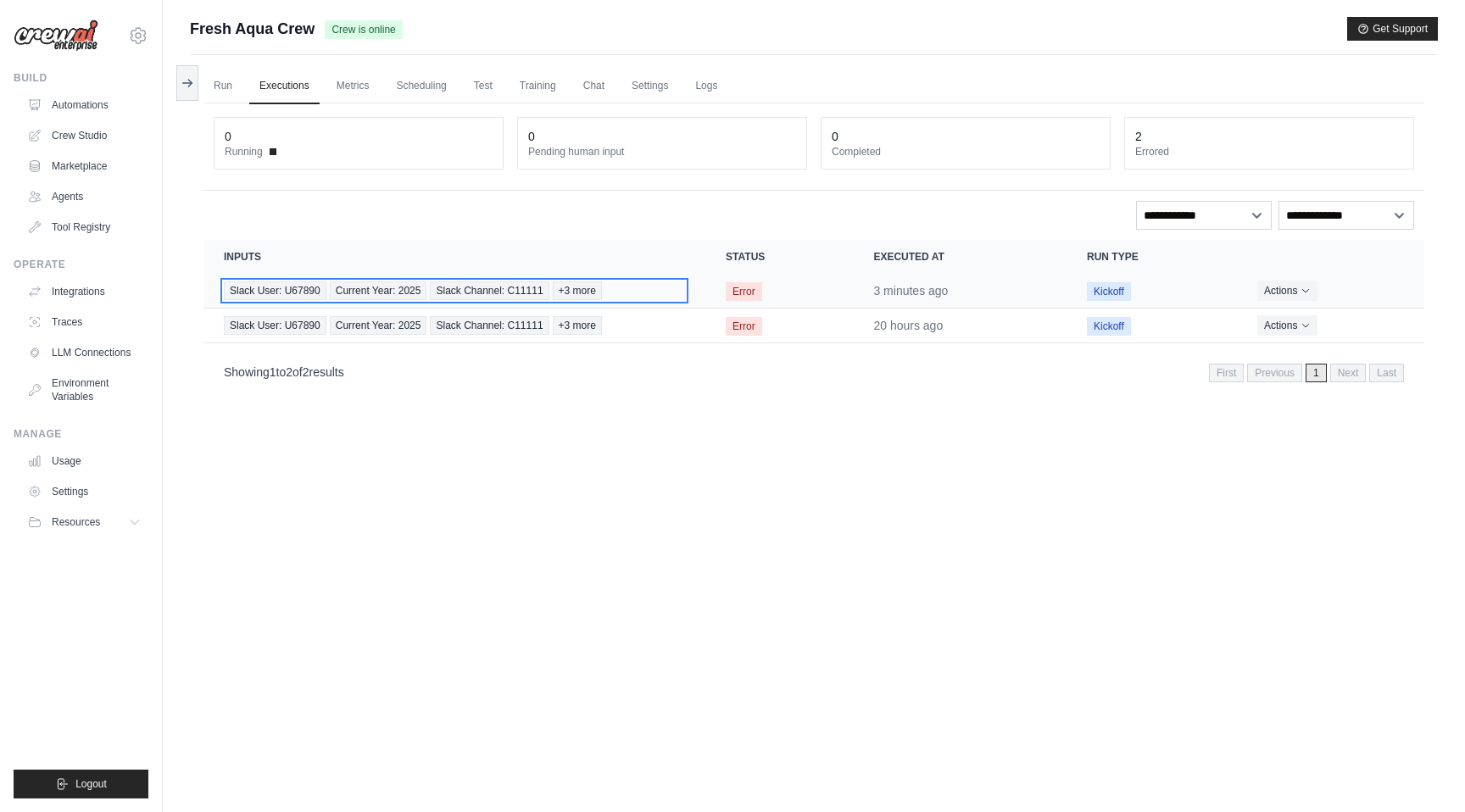
click at [406, 293] on span "Current Year: 2025" at bounding box center [379, 291] width 97 height 19
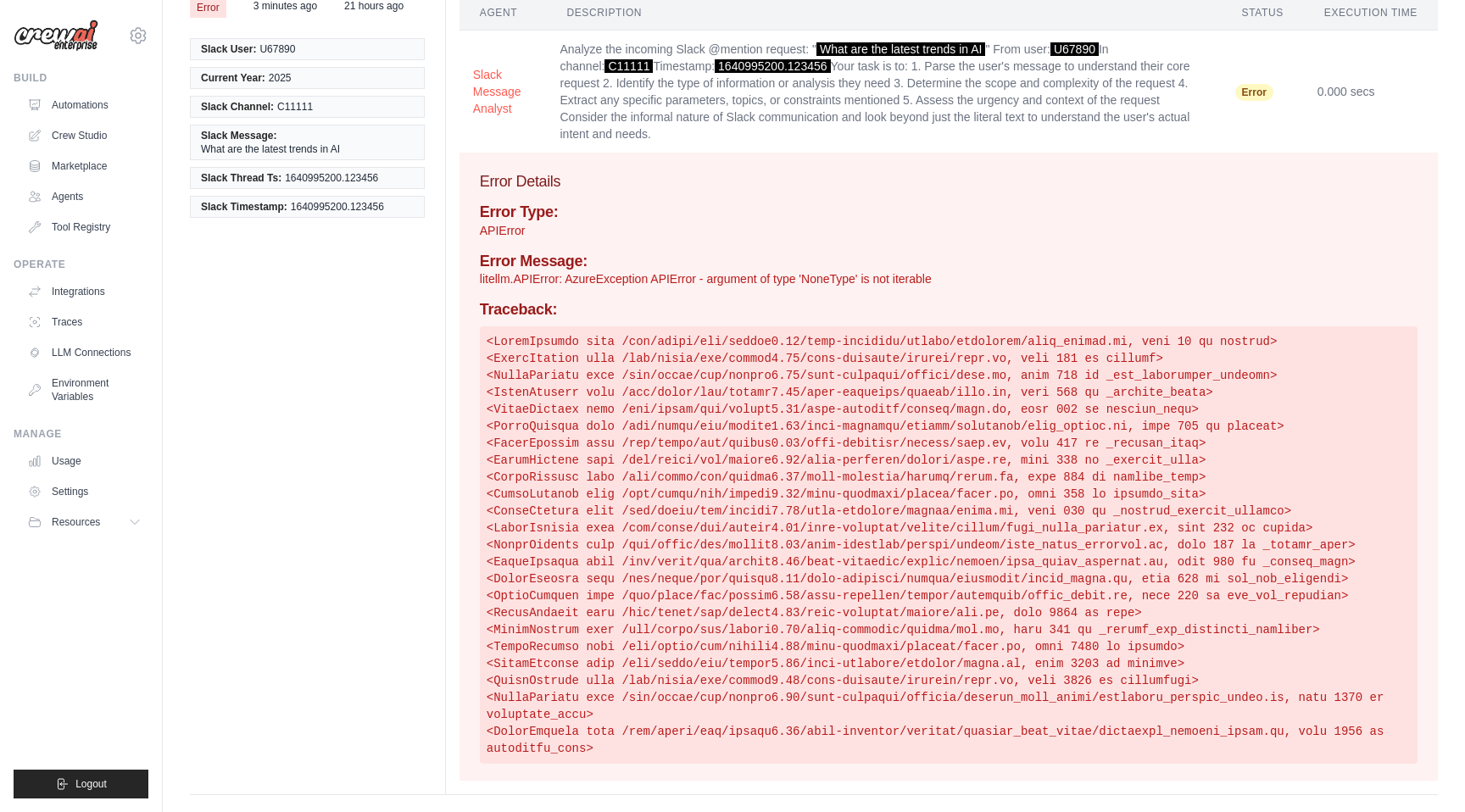
scroll to position [120, 0]
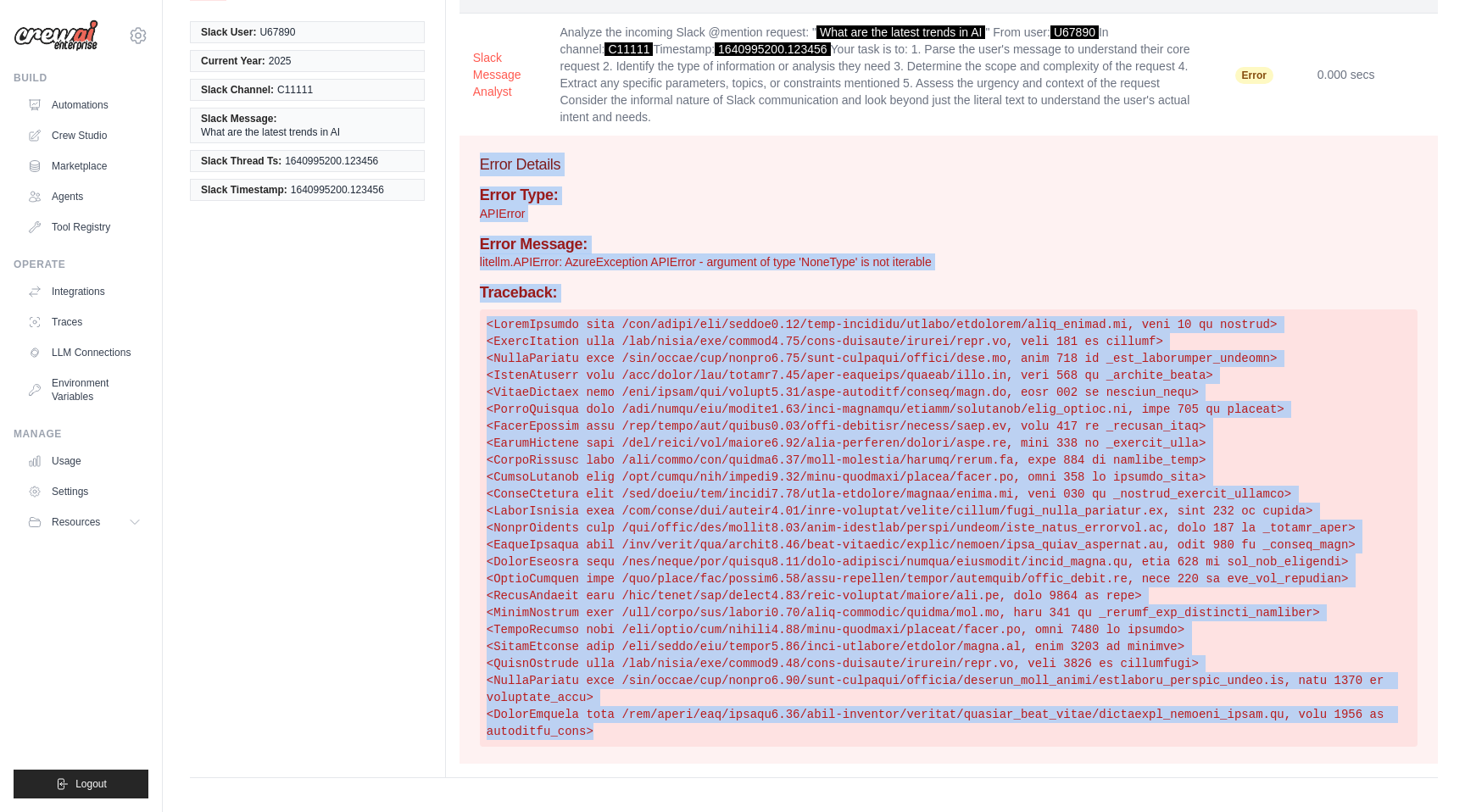
drag, startPoint x: 630, startPoint y: 729, endPoint x: 482, endPoint y: 157, distance: 590.8
click at [482, 157] on div "Error Details Error Type: APIError Error Message: litellm.APIError: AzureExcept…" at bounding box center [949, 449] width 978 height 628
copy div "Error Details Error Type: APIError Error Message: litellm.APIError: AzureExcept…"
